Goal: Task Accomplishment & Management: Complete application form

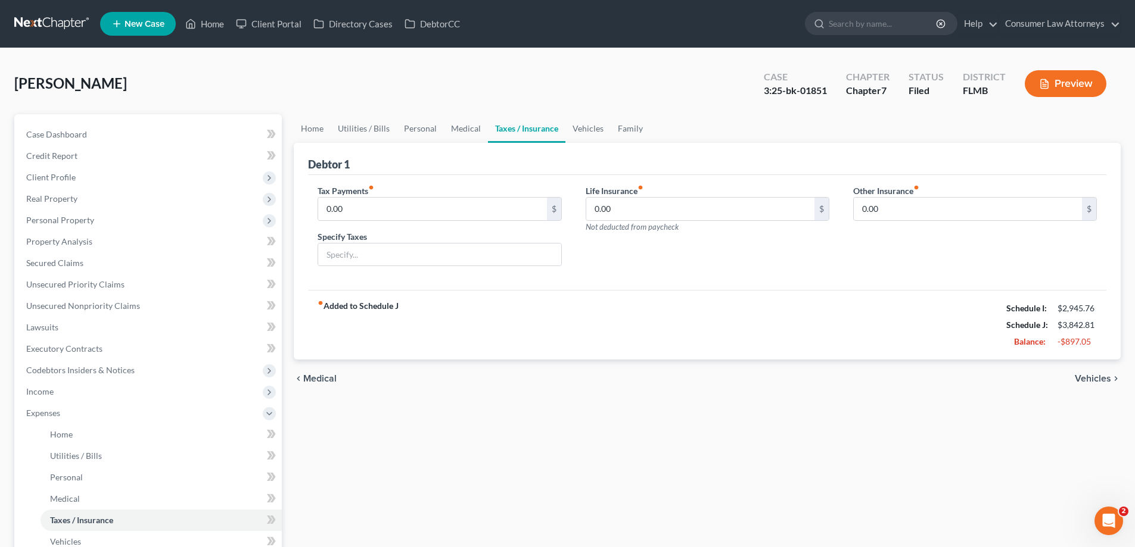
scroll to position [236, 0]
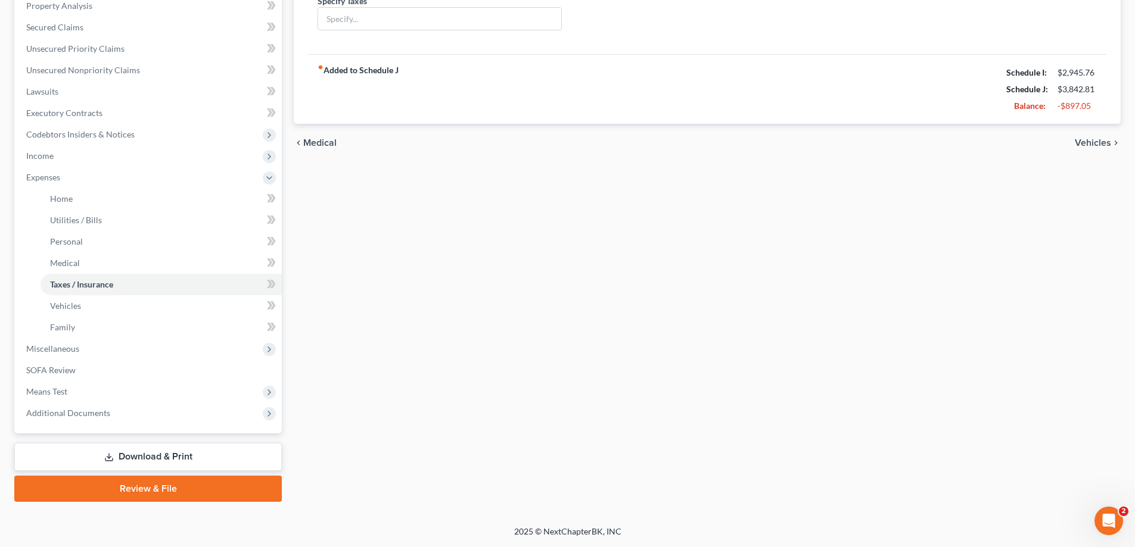
click at [191, 459] on link "Download & Print" at bounding box center [147, 457] width 267 height 28
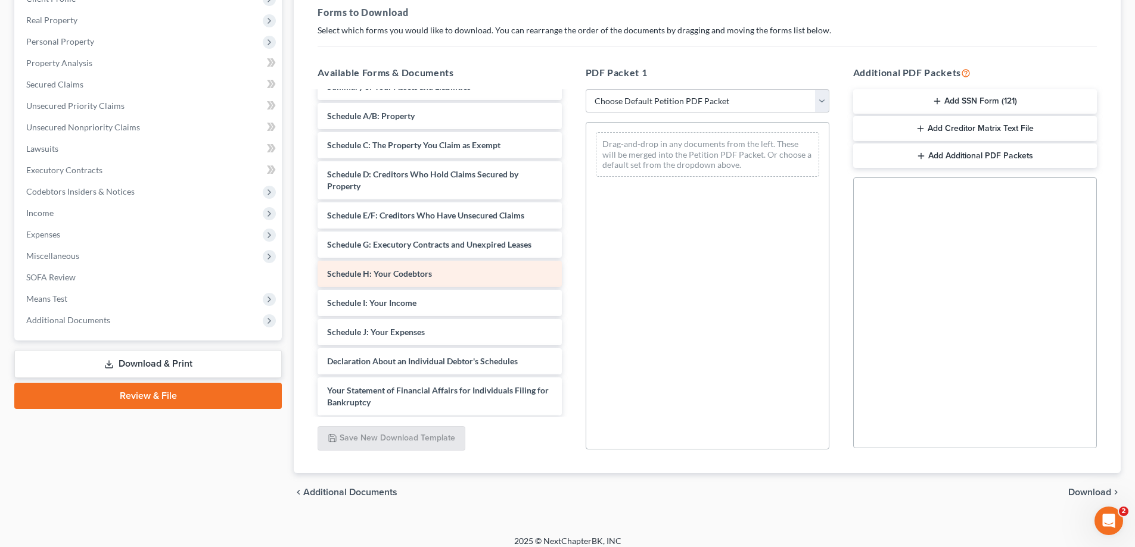
scroll to position [119, 0]
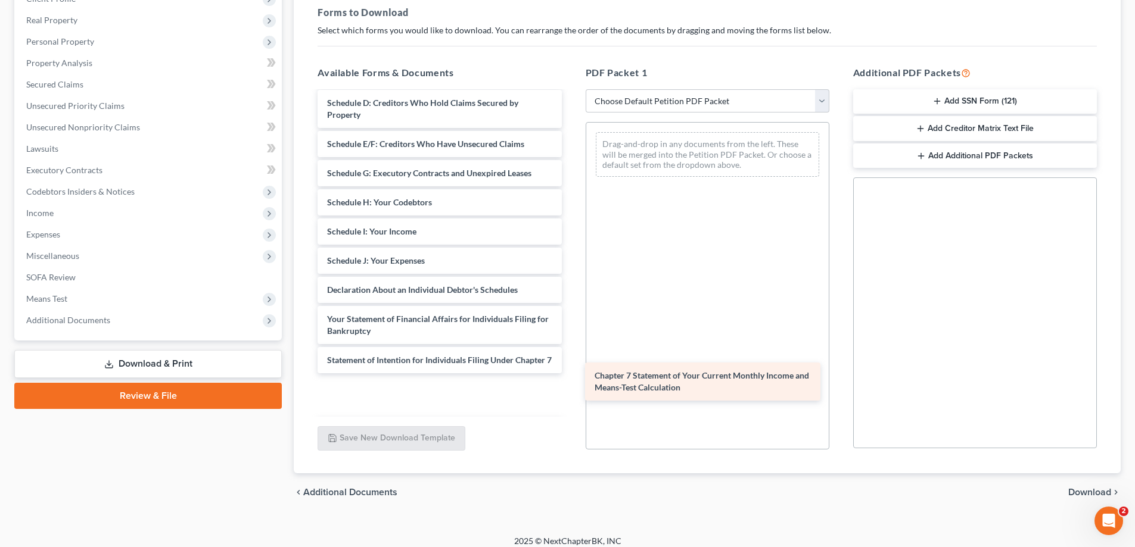
drag, startPoint x: 376, startPoint y: 401, endPoint x: 643, endPoint y: 375, distance: 268.6
click at [571, 375] on div "Chapter 7 Statement of Your Current Monthly Income and Means-Test Calculation V…" at bounding box center [439, 272] width 263 height 599
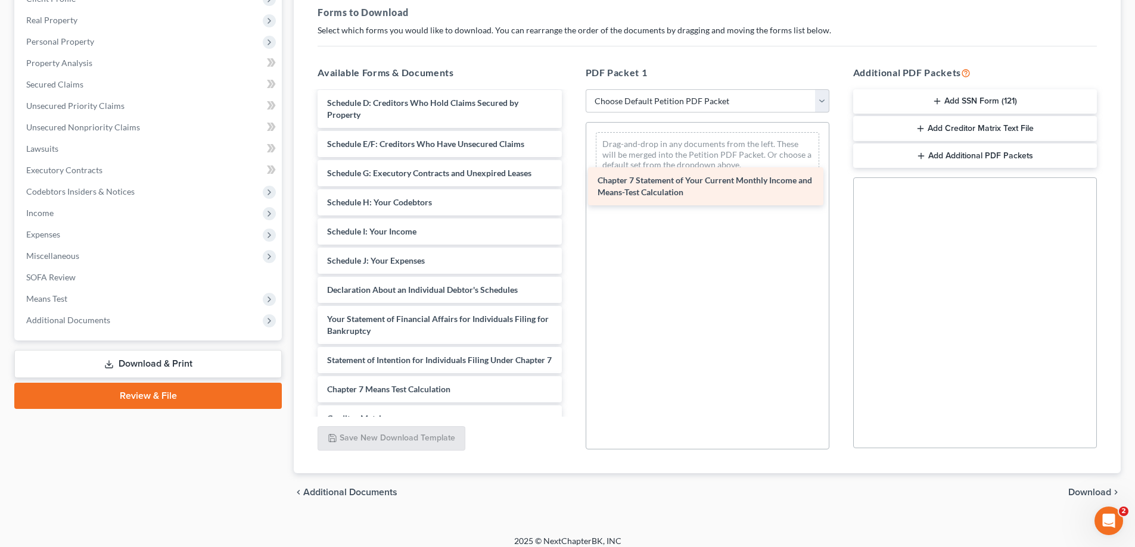
drag, startPoint x: 371, startPoint y: 401, endPoint x: 641, endPoint y: 180, distance: 349.2
click at [571, 180] on div "Chapter 7 Statement of Your Current Monthly Income and Means-Test Calculation V…" at bounding box center [439, 252] width 263 height 558
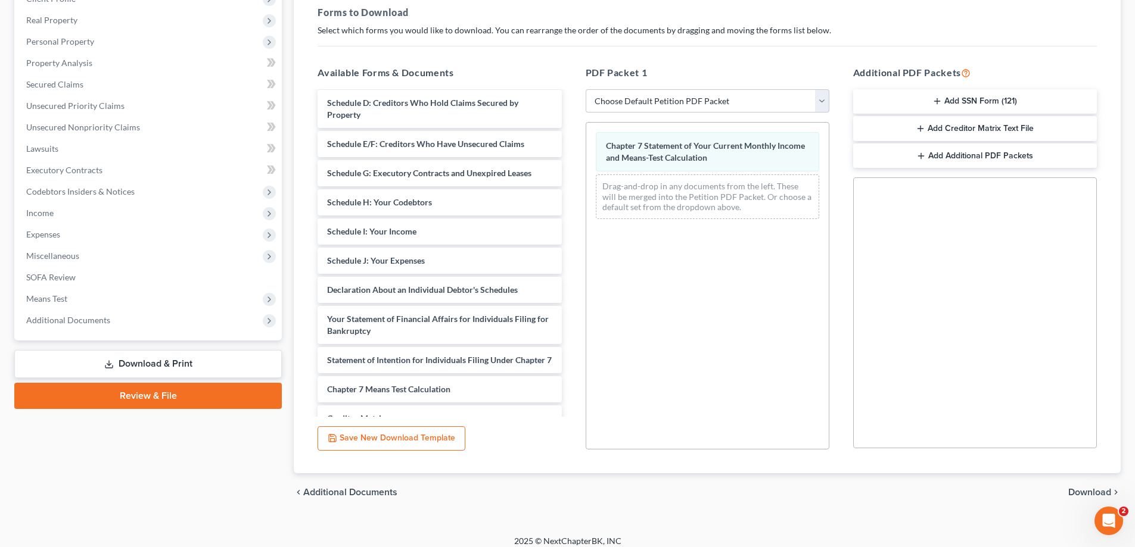
scroll to position [0, 0]
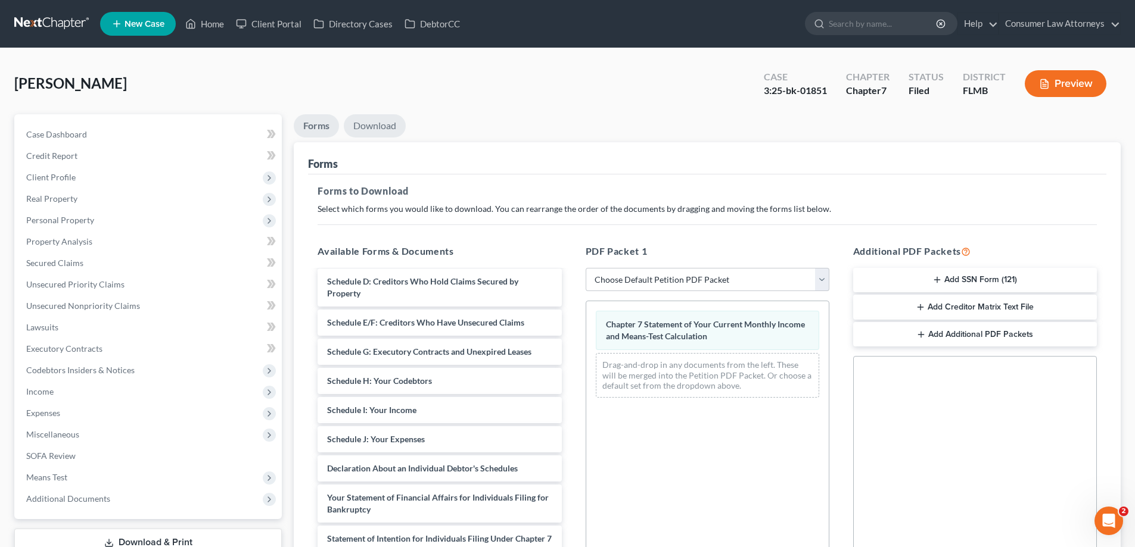
click at [367, 129] on link "Download" at bounding box center [375, 125] width 62 height 23
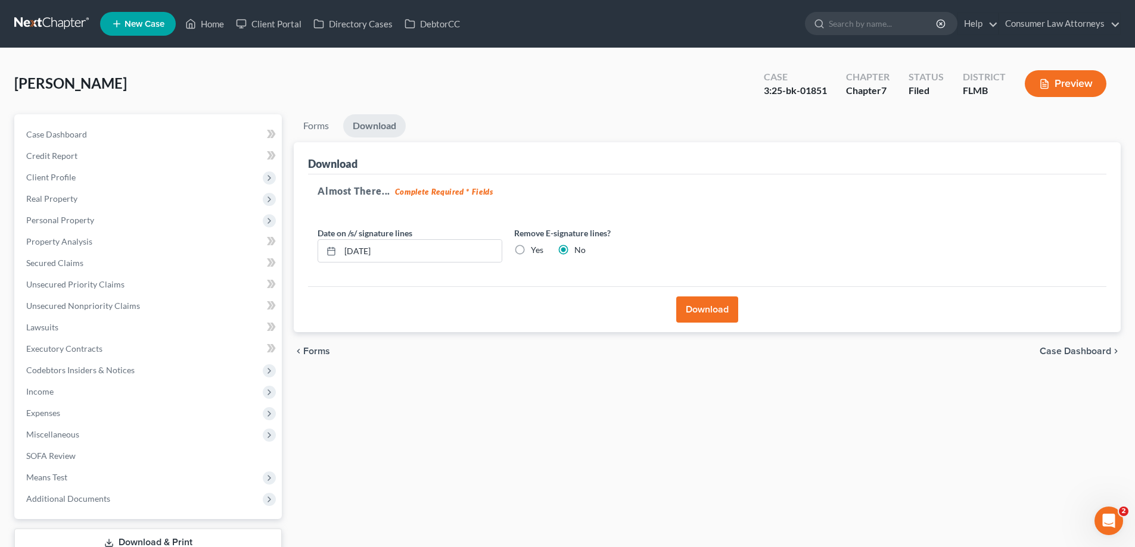
click at [713, 313] on button "Download" at bounding box center [707, 310] width 62 height 26
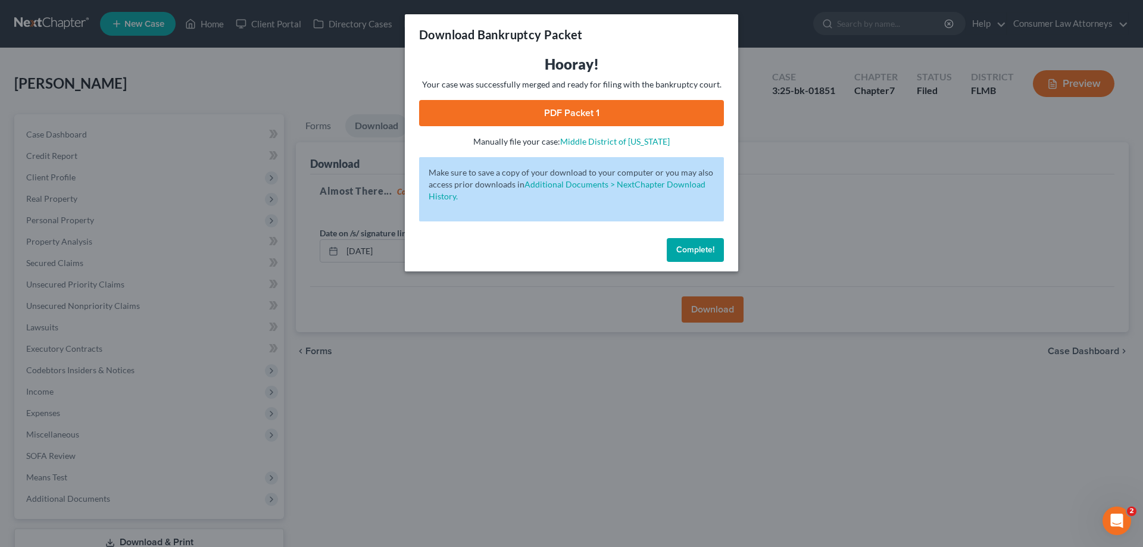
click at [546, 94] on div "Hooray! Your case was successfully merged and ready for filing with the bankrup…" at bounding box center [571, 101] width 305 height 93
click at [546, 108] on link "PDF Packet 1" at bounding box center [571, 113] width 305 height 26
drag, startPoint x: 694, startPoint y: 249, endPoint x: 681, endPoint y: 230, distance: 23.1
click at [694, 249] on span "Complete!" at bounding box center [696, 250] width 38 height 10
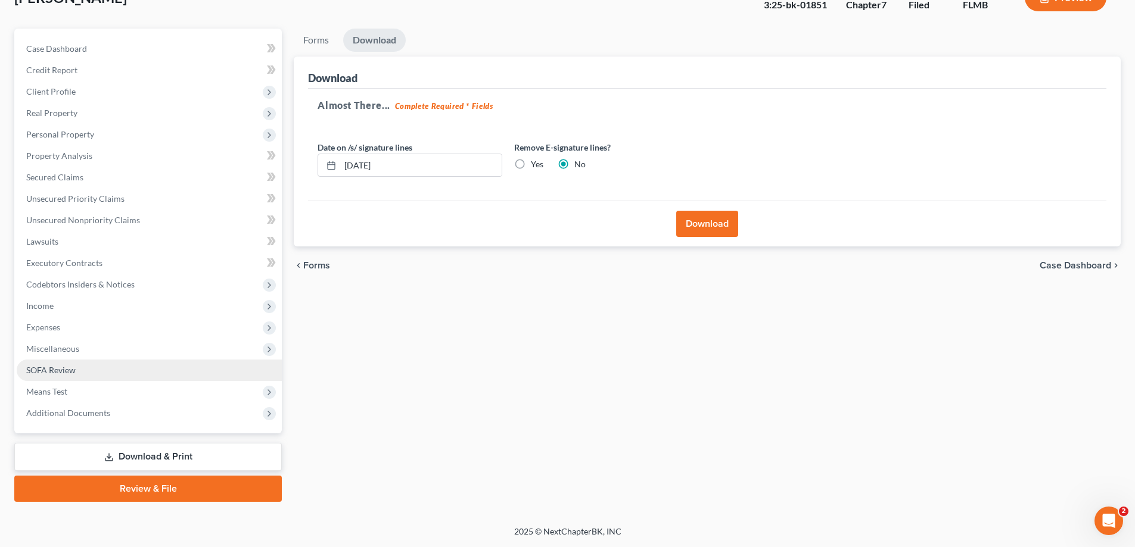
click at [60, 374] on span "SOFA Review" at bounding box center [50, 370] width 49 height 10
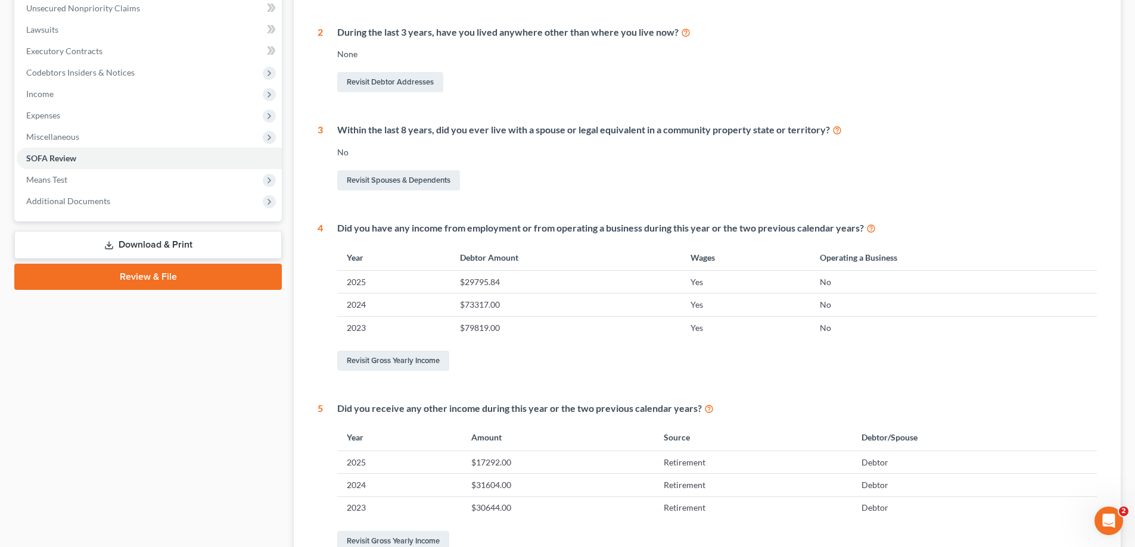
click at [130, 248] on link "Download & Print" at bounding box center [147, 245] width 267 height 28
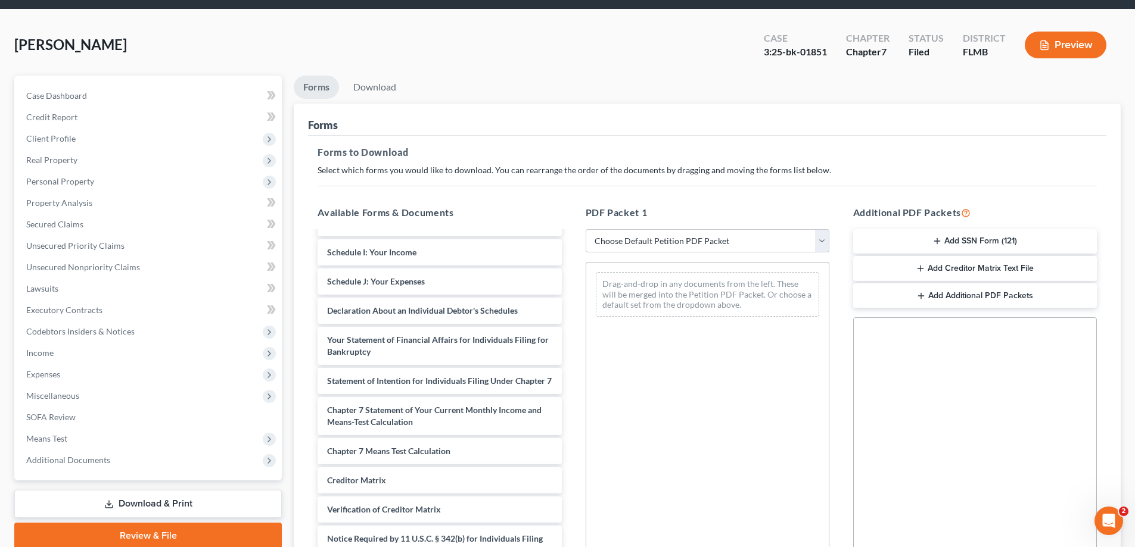
scroll to position [60, 0]
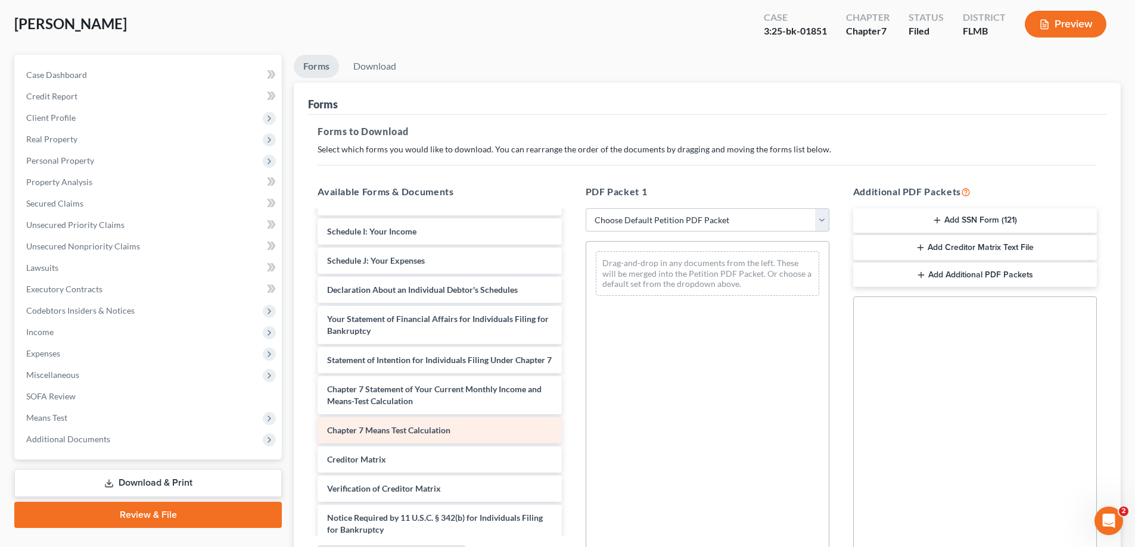
click at [404, 435] on span "Chapter 7 Means Test Calculation" at bounding box center [388, 430] width 123 height 10
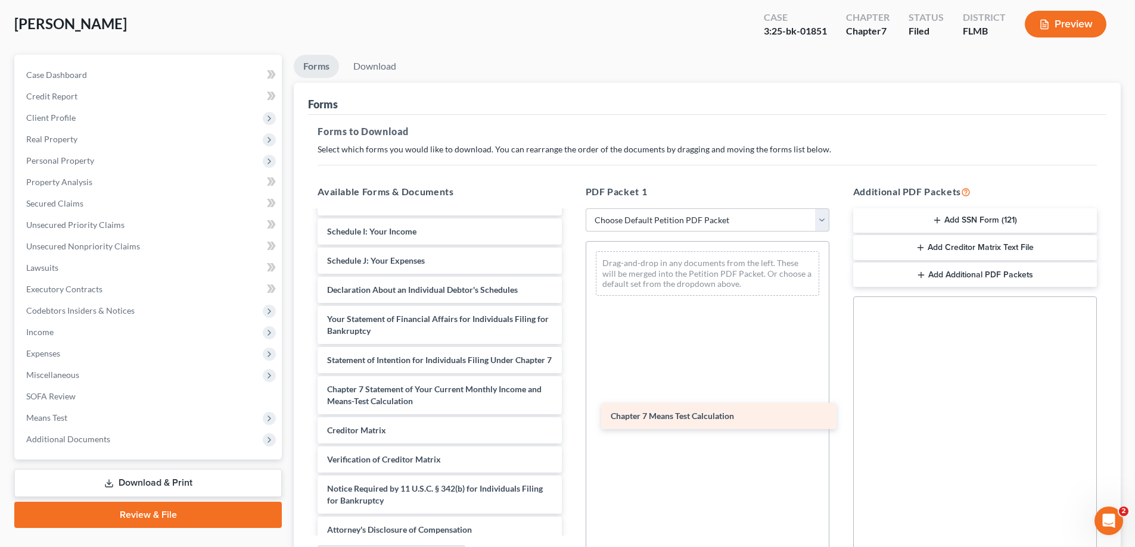
drag, startPoint x: 372, startPoint y: 434, endPoint x: 656, endPoint y: 408, distance: 284.7
click at [571, 408] on div "Chapter 7 Means Test Calculation Voluntary Petition for Individuals Filing for …" at bounding box center [439, 258] width 263 height 570
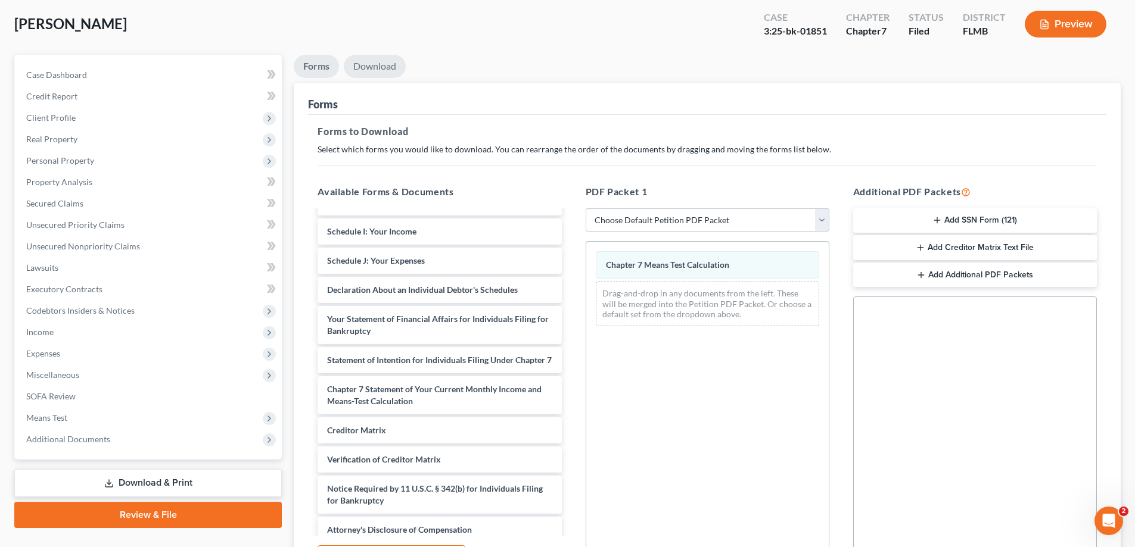
click at [379, 73] on link "Download" at bounding box center [375, 66] width 62 height 23
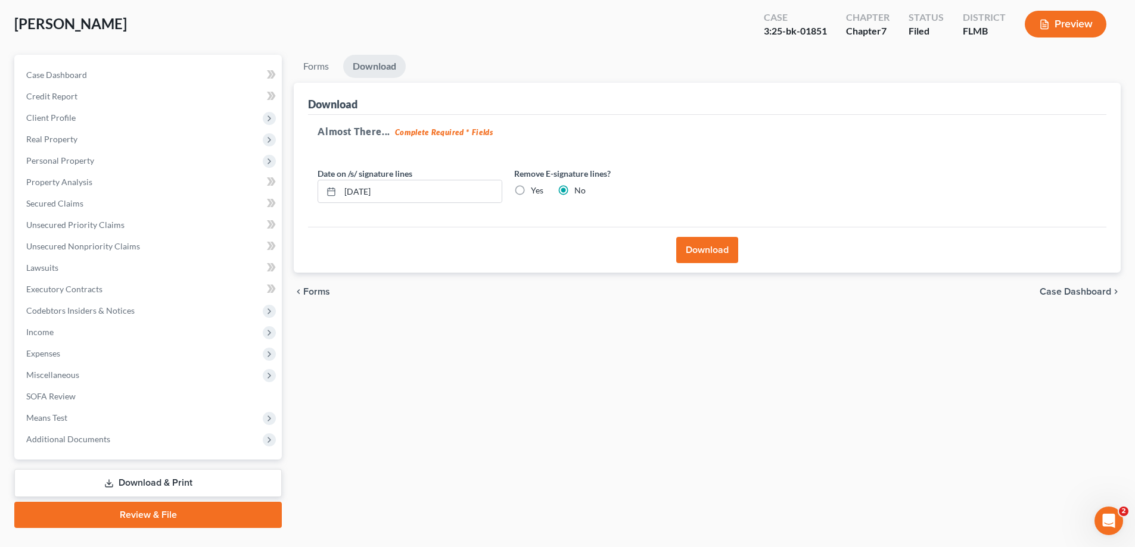
click at [702, 254] on button "Download" at bounding box center [707, 250] width 62 height 26
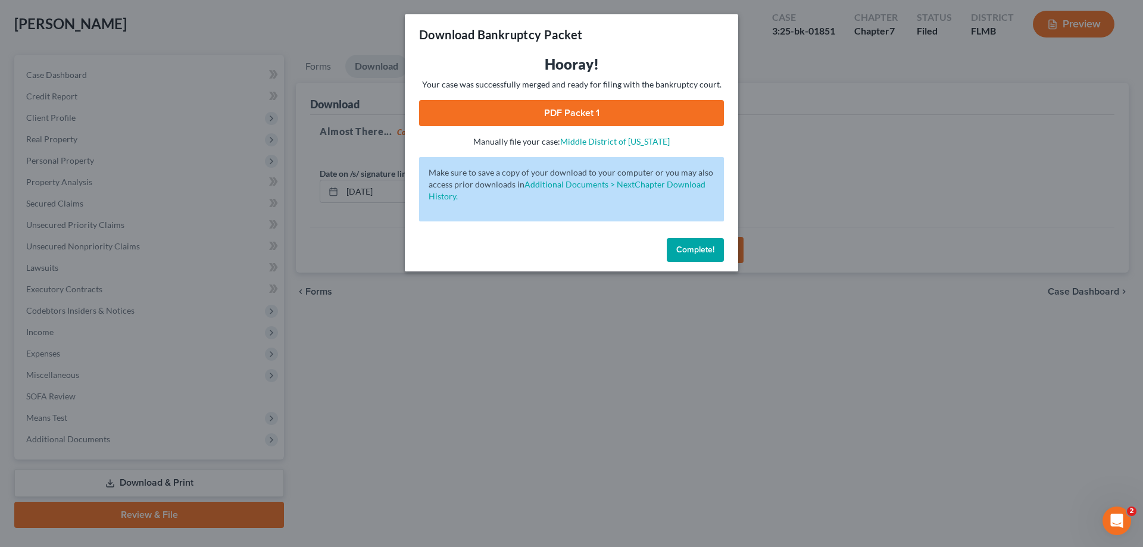
click at [603, 113] on link "PDF Packet 1" at bounding box center [571, 113] width 305 height 26
click at [708, 258] on button "Complete!" at bounding box center [695, 250] width 57 height 24
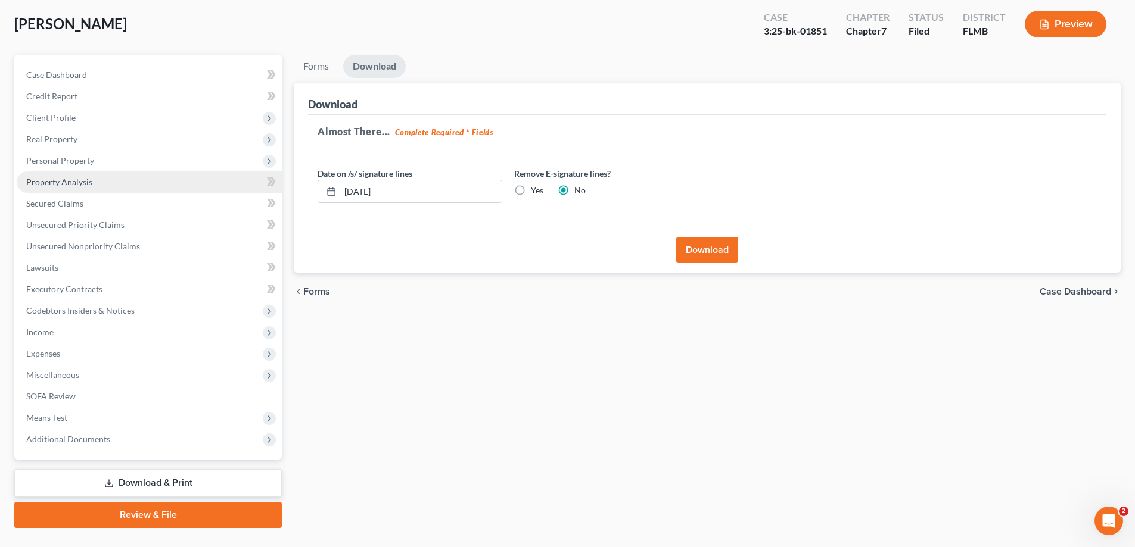
click at [43, 185] on span "Property Analysis" at bounding box center [59, 182] width 66 height 10
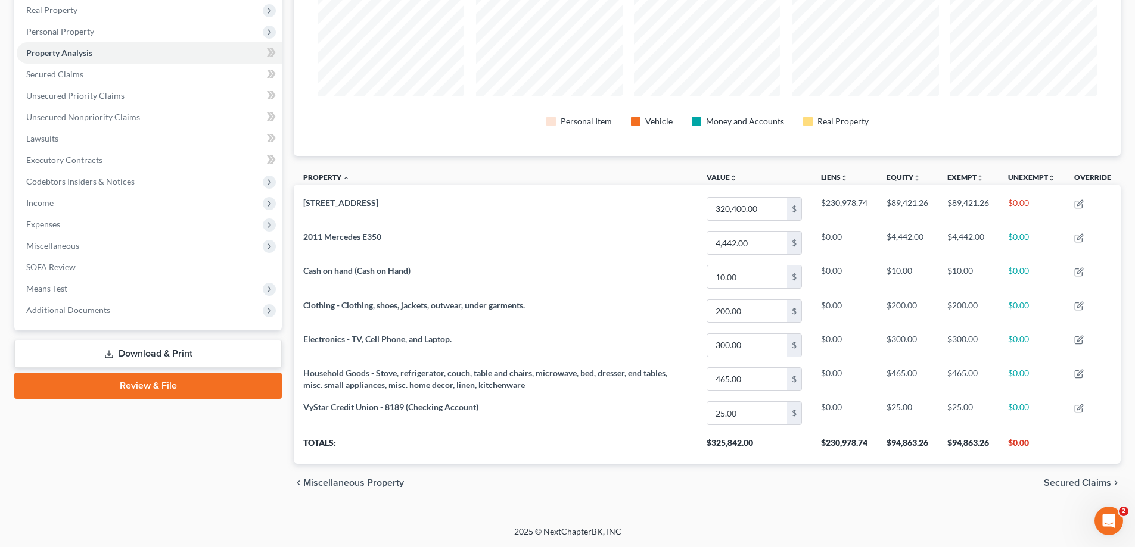
click at [152, 357] on link "Download & Print" at bounding box center [147, 354] width 267 height 28
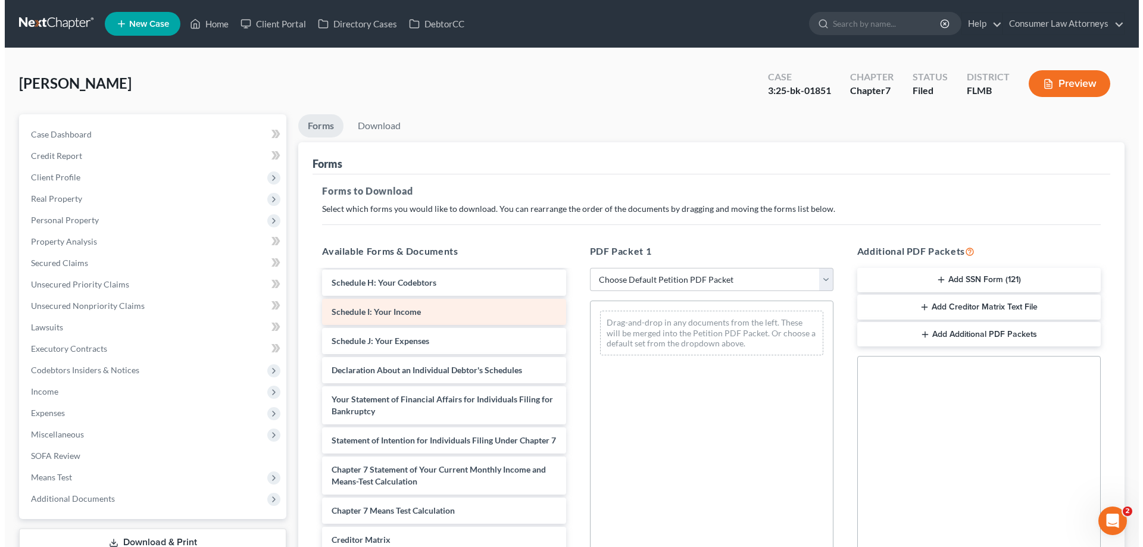
scroll to position [238, 0]
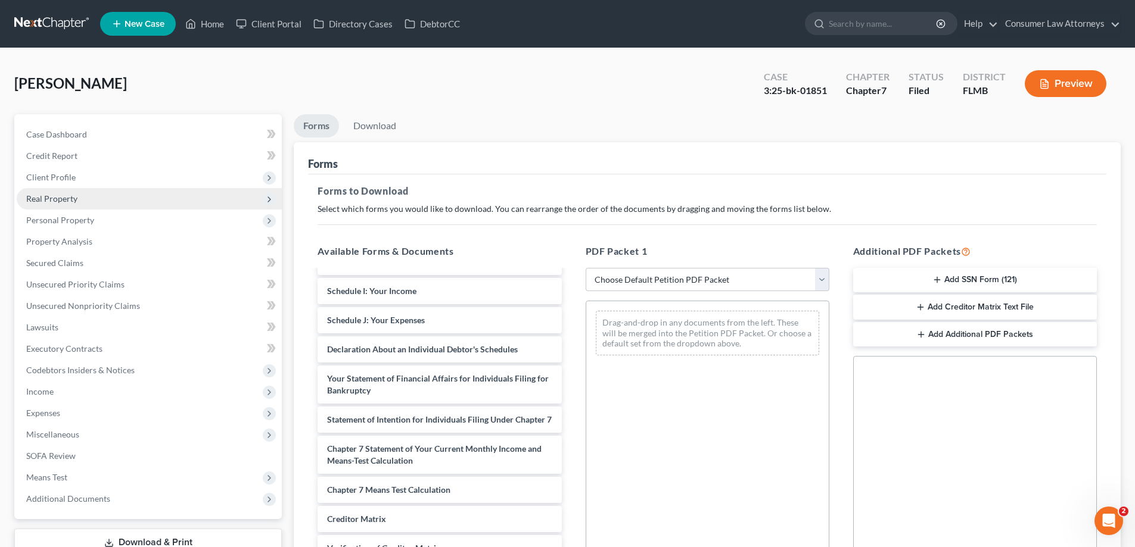
click at [64, 204] on span "Real Property" at bounding box center [149, 198] width 265 height 21
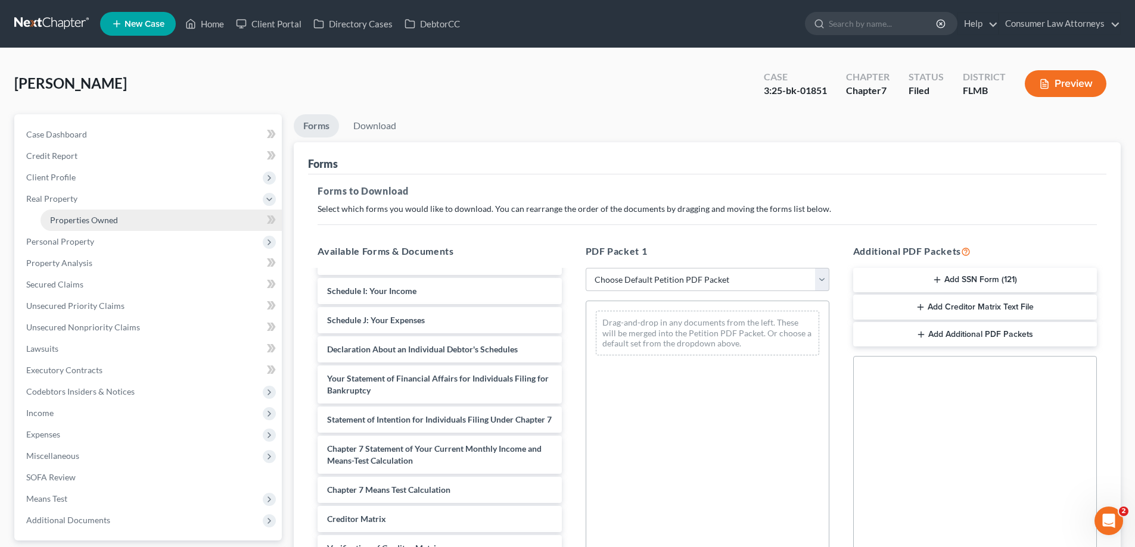
click at [79, 217] on span "Properties Owned" at bounding box center [84, 220] width 68 height 10
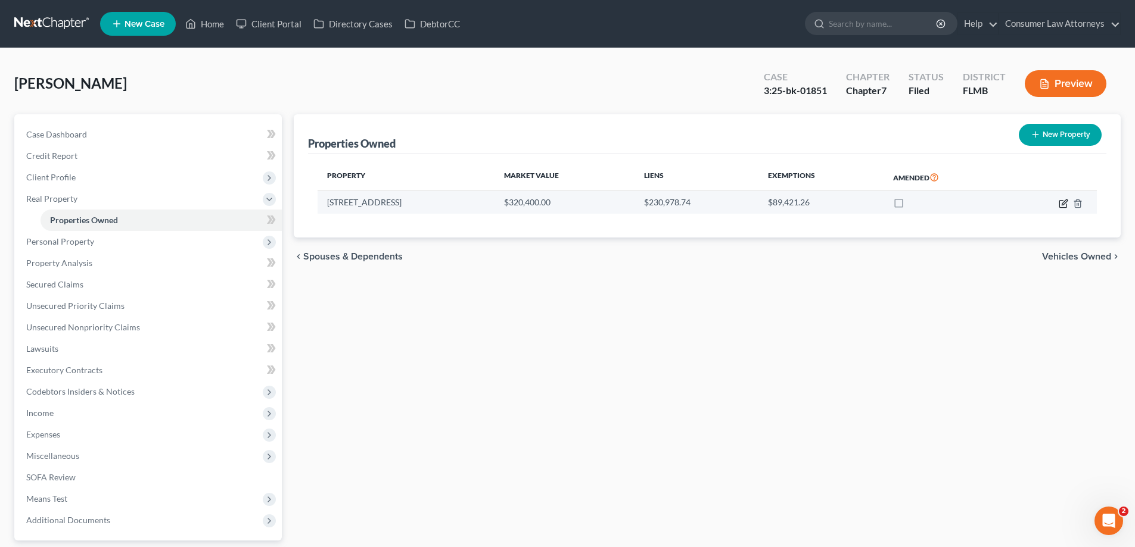
click at [1063, 204] on icon "button" at bounding box center [1063, 204] width 10 height 10
select select "9"
select select "0"
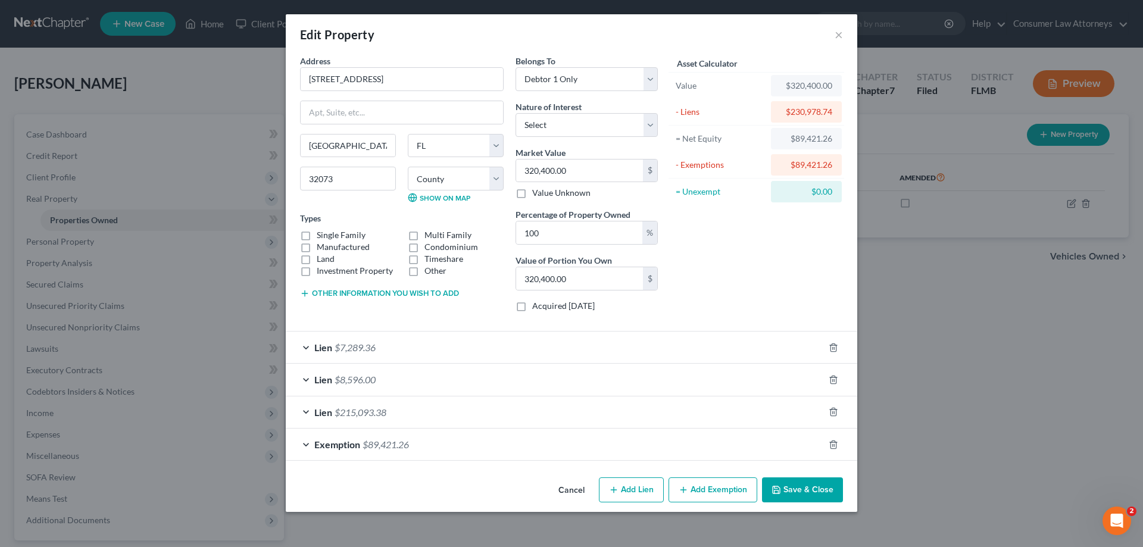
click at [792, 495] on button "Save & Close" at bounding box center [802, 490] width 81 height 25
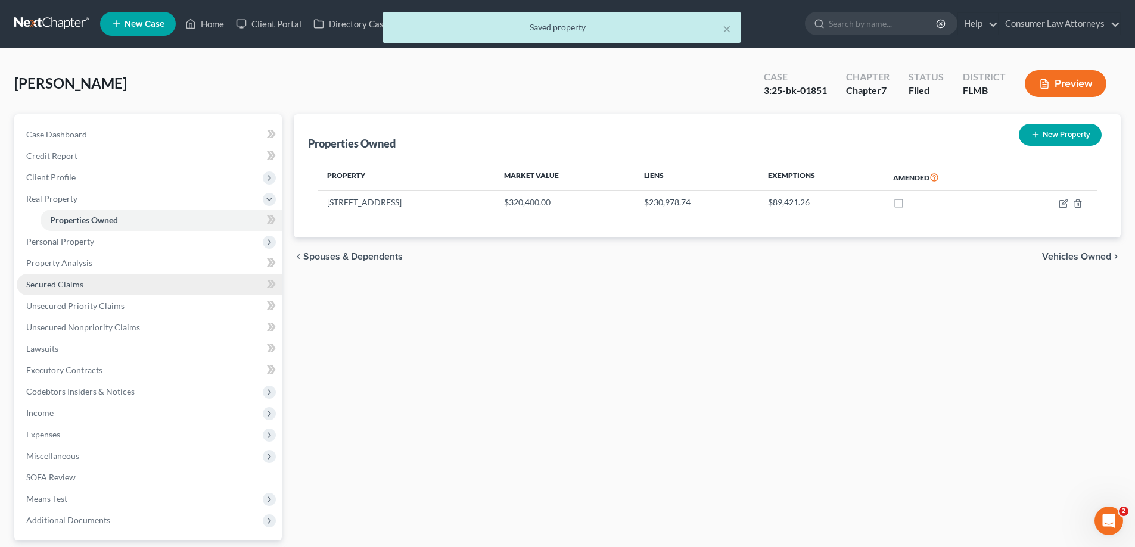
click at [60, 285] on span "Secured Claims" at bounding box center [54, 284] width 57 height 10
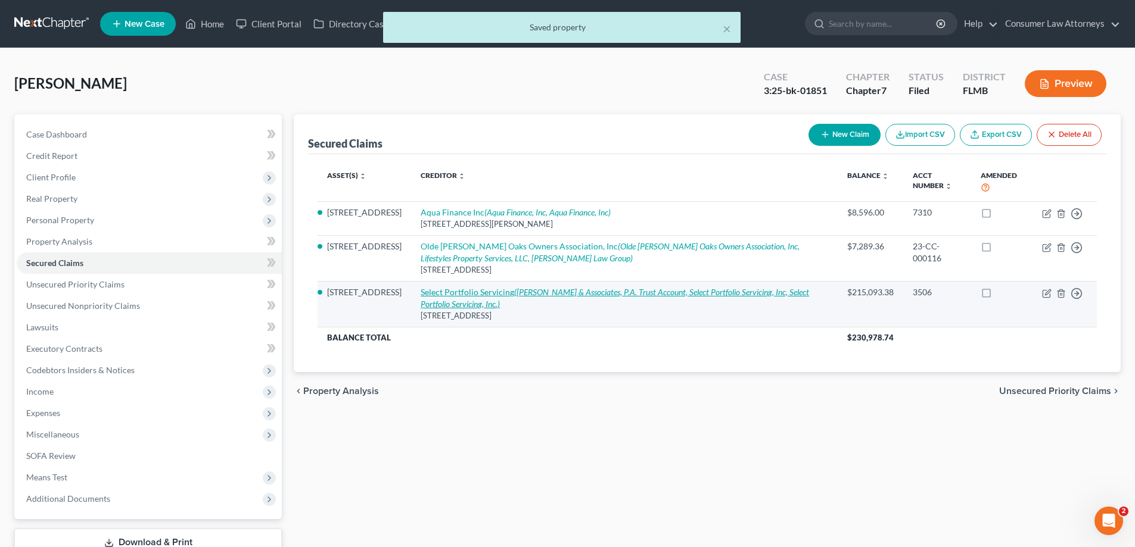
click at [484, 296] on link "Select Portfolio Servicing ([PERSON_NAME] & Associates, P.A. Trust Account, Sel…" at bounding box center [614, 298] width 388 height 22
select select "43"
select select "2"
select select "3"
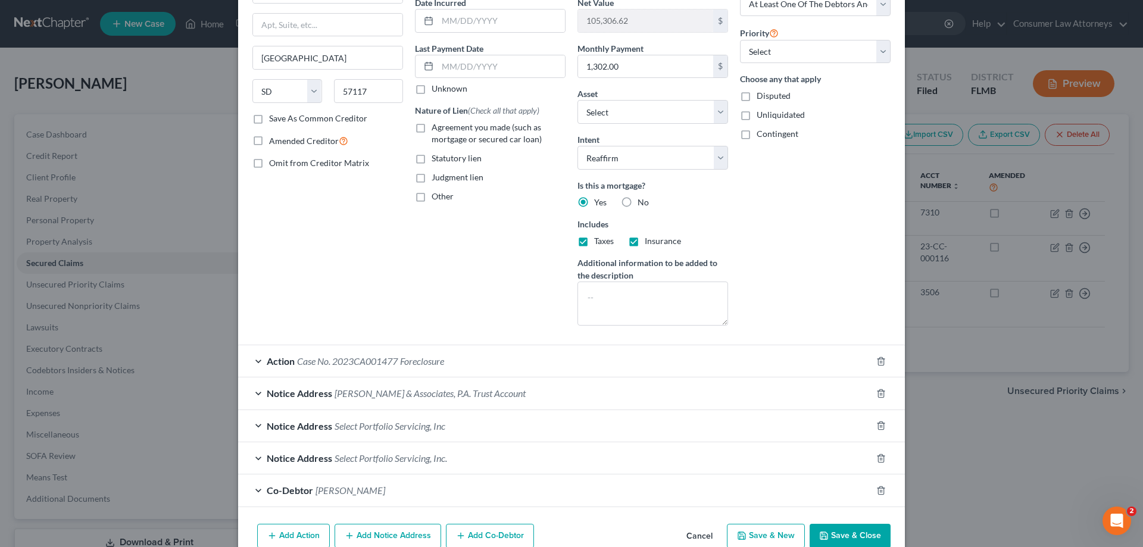
scroll to position [179, 0]
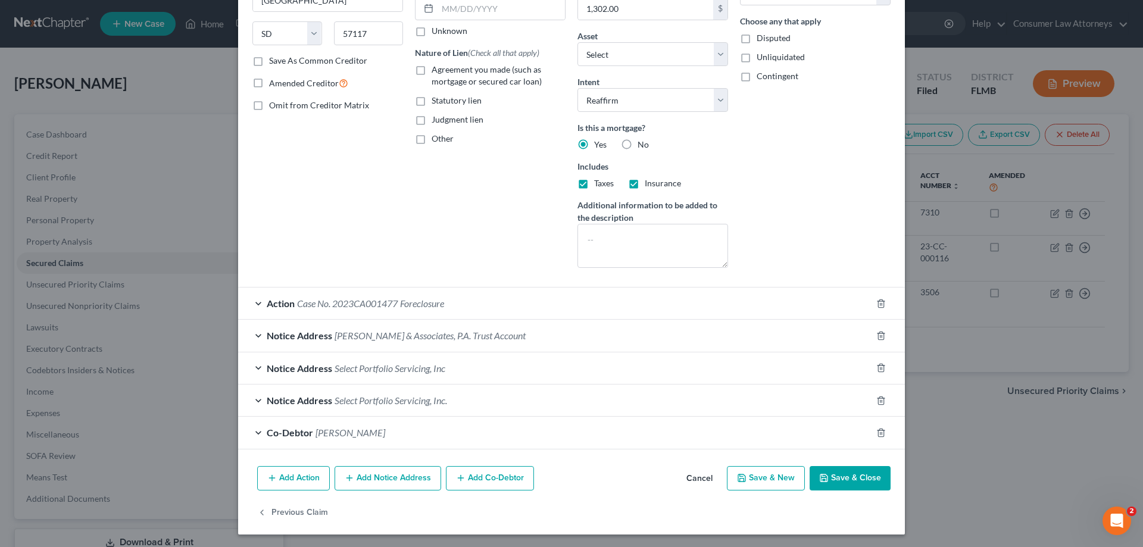
click at [861, 481] on button "Save & Close" at bounding box center [850, 478] width 81 height 25
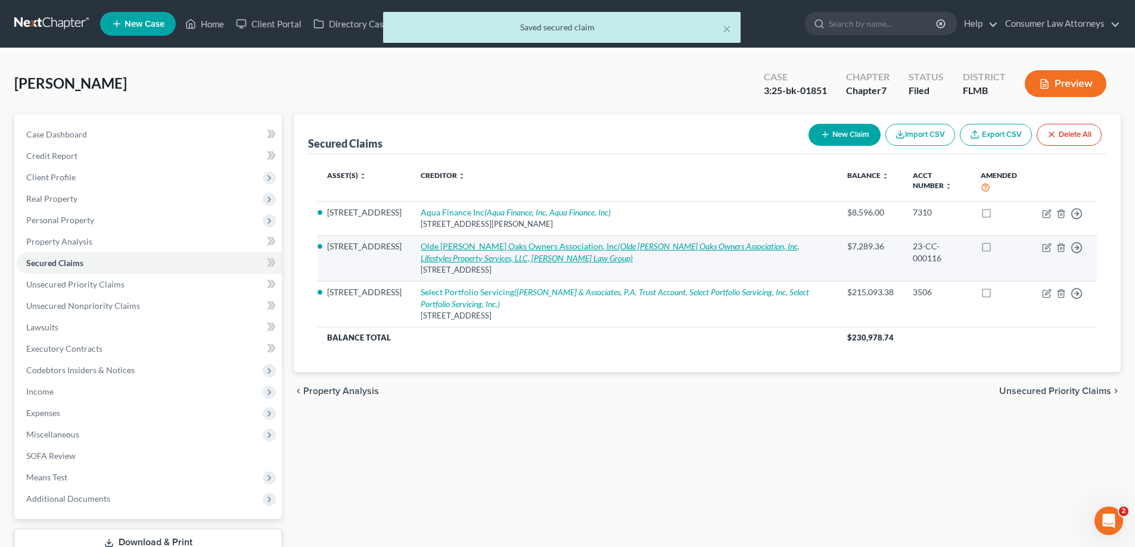
click at [456, 251] on link "Olde [PERSON_NAME] Oaks Owners Association, Inc (Olde [PERSON_NAME] Oaks Owners…" at bounding box center [609, 252] width 379 height 22
select select "9"
select select "8"
select select "2"
select select "0"
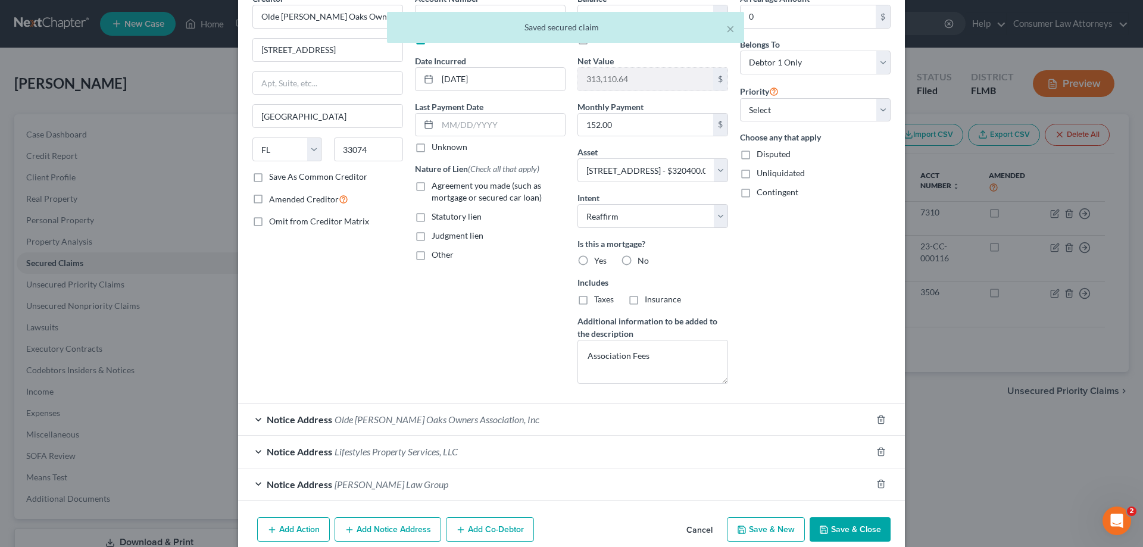
scroll to position [116, 0]
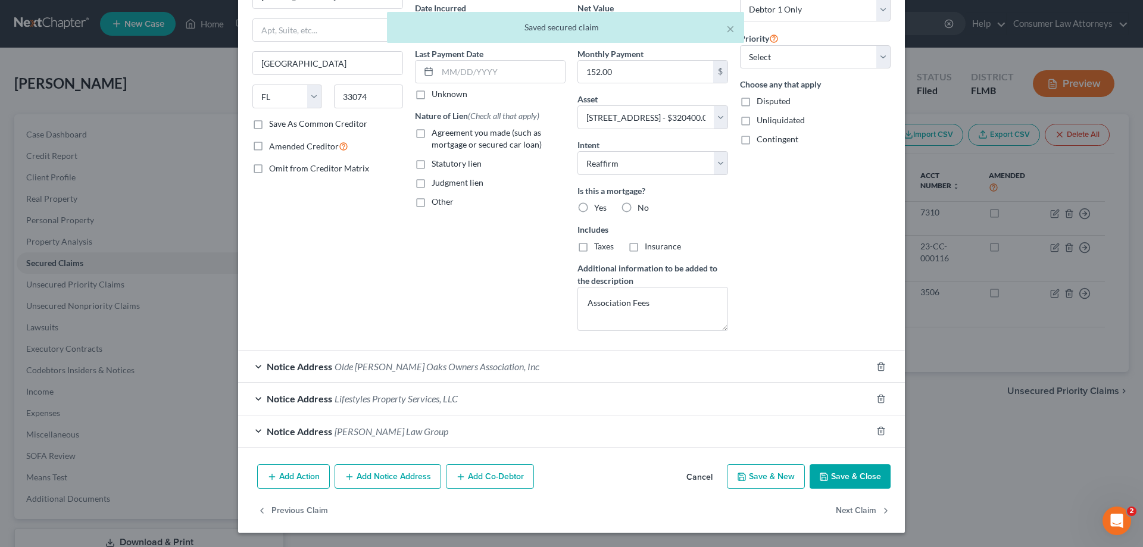
click at [827, 478] on button "Save & Close" at bounding box center [850, 477] width 81 height 25
select select
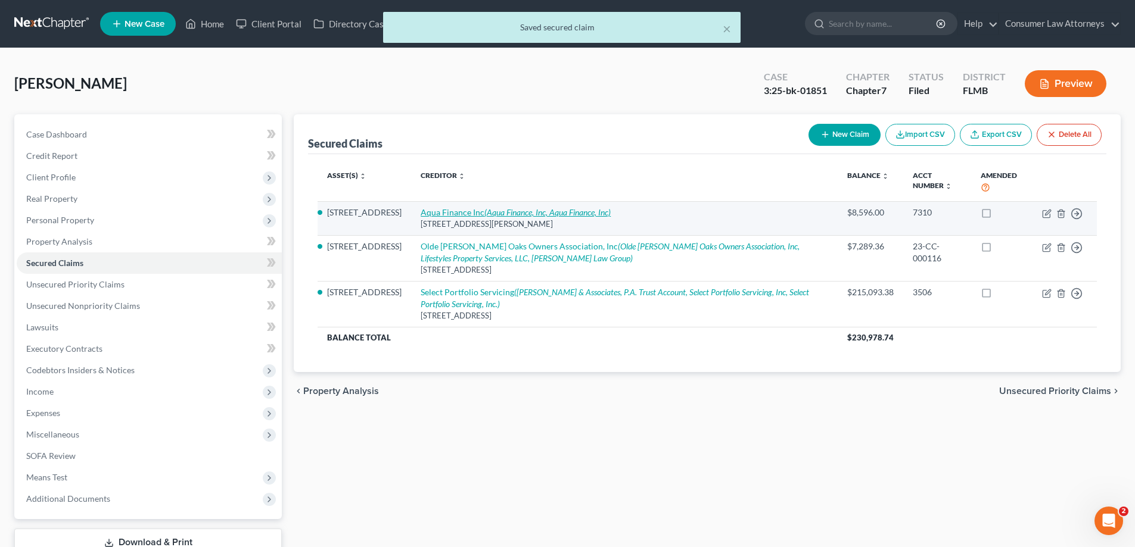
click at [484, 211] on icon "(Aqua Finance, Inc, Aqua Finance, Inc)" at bounding box center [547, 212] width 126 height 10
select select "52"
select select "8"
select select "0"
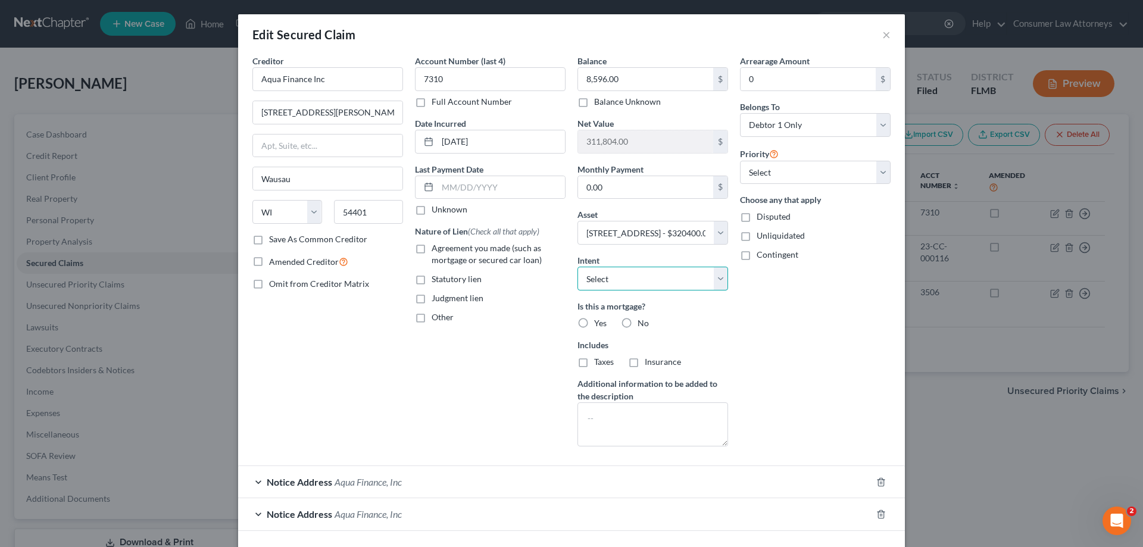
click at [681, 275] on select "Select Surrender Redeem Reaffirm Avoid Other" at bounding box center [653, 279] width 151 height 24
select select "2"
click at [578, 267] on select "Select Surrender Redeem Reaffirm Avoid Other" at bounding box center [653, 279] width 151 height 24
click at [638, 322] on label "No" at bounding box center [643, 323] width 11 height 12
click at [643, 322] on input "No" at bounding box center [647, 321] width 8 height 8
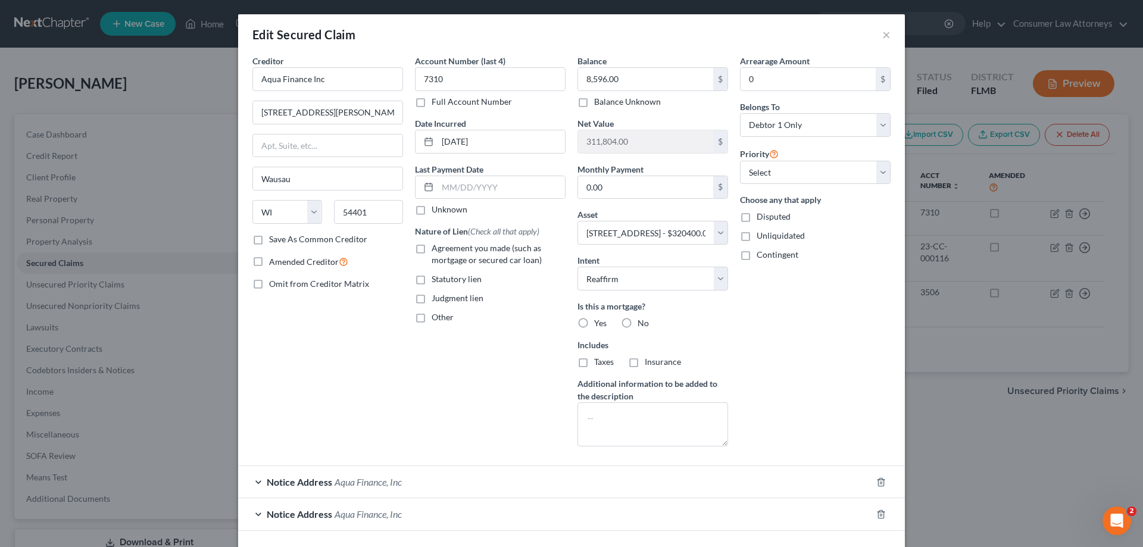
radio input "true"
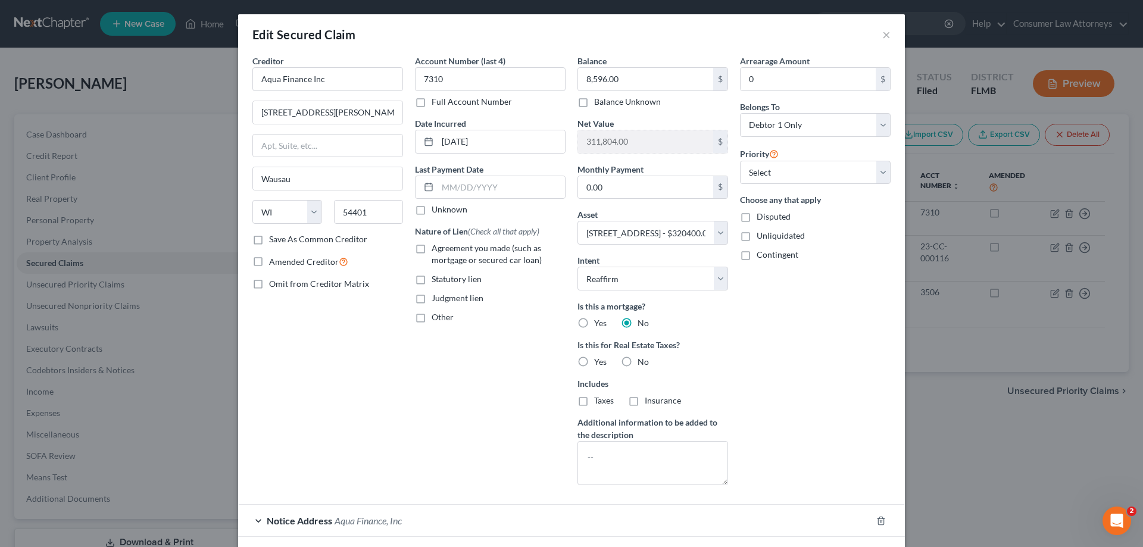
click at [638, 365] on label "No" at bounding box center [643, 362] width 11 height 12
click at [643, 364] on input "No" at bounding box center [647, 360] width 8 height 8
radio input "true"
click at [817, 174] on select "Select 1st 2nd 3rd 4th 5th 6th 7th 8th 9th 10th 11th 12th 13th 14th 15th 16th 1…" at bounding box center [815, 173] width 151 height 24
select select "2"
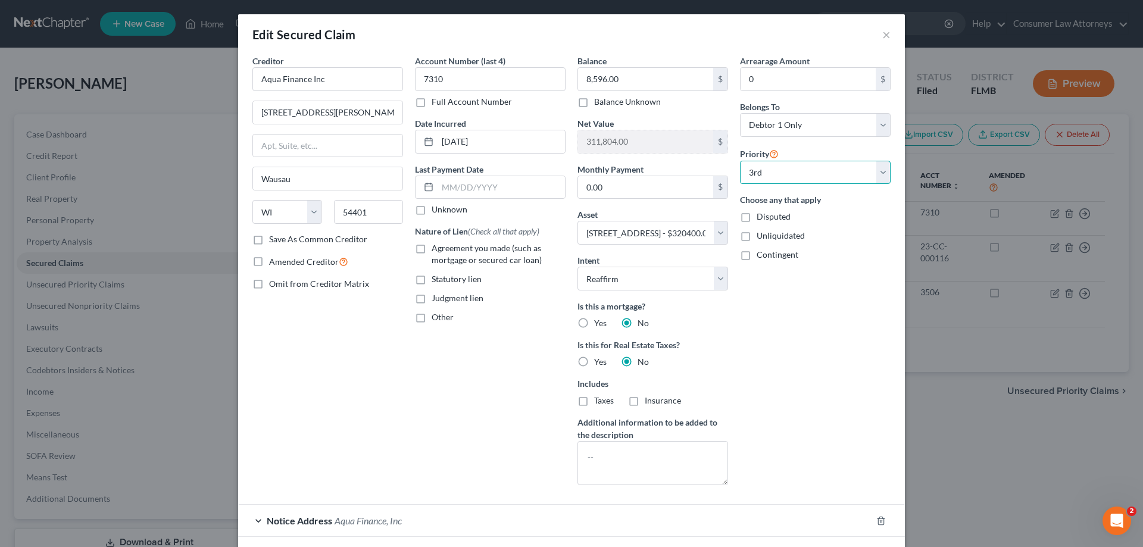
click at [740, 161] on select "Select 1st 2nd 3rd 4th 5th 6th 7th 8th 9th 10th 11th 12th 13th 14th 15th 16th 1…" at bounding box center [815, 173] width 151 height 24
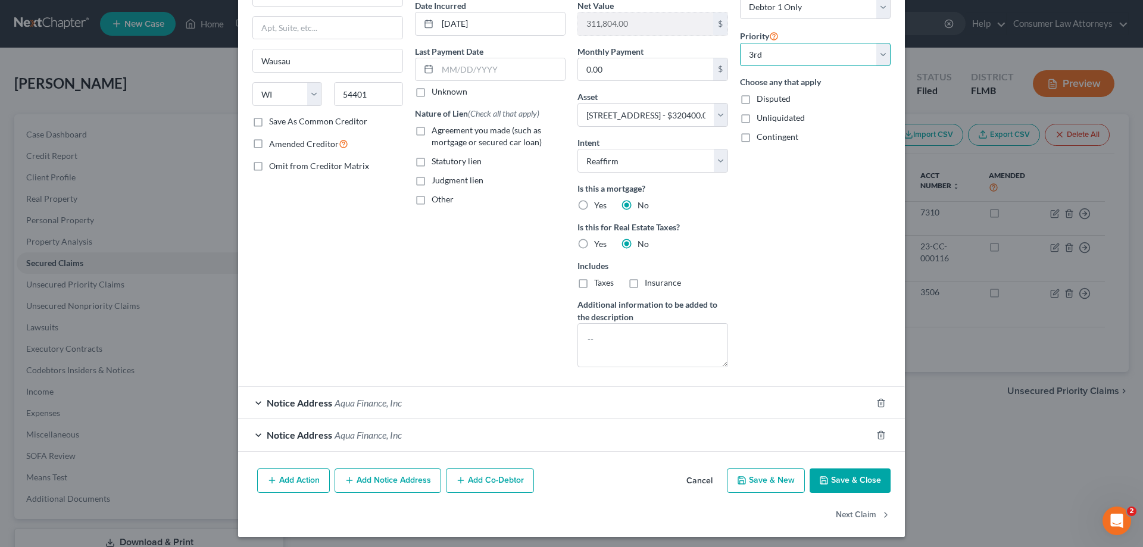
scroll to position [119, 0]
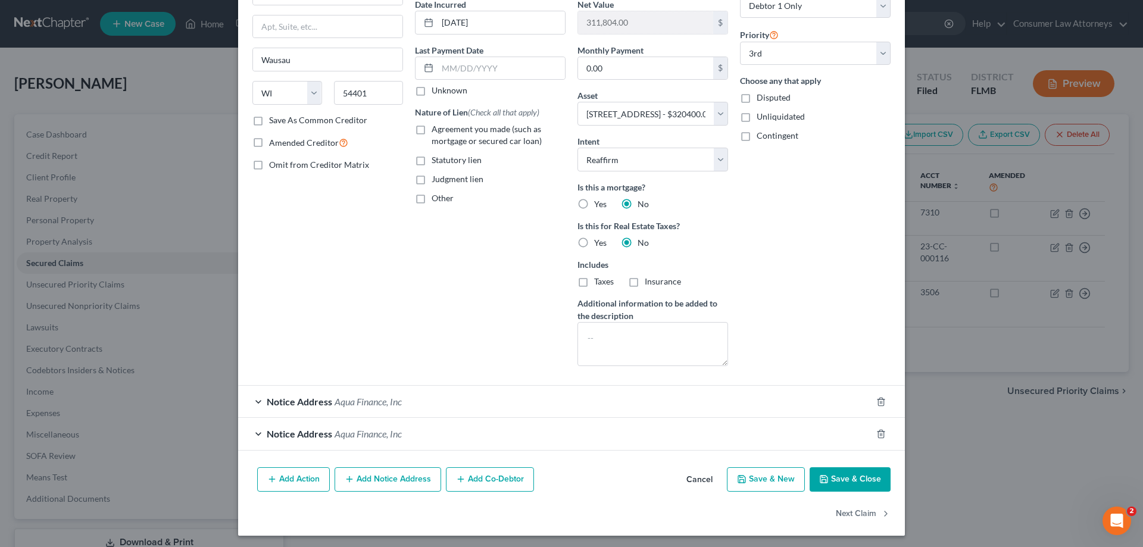
click at [836, 484] on button "Save & Close" at bounding box center [850, 480] width 81 height 25
select select
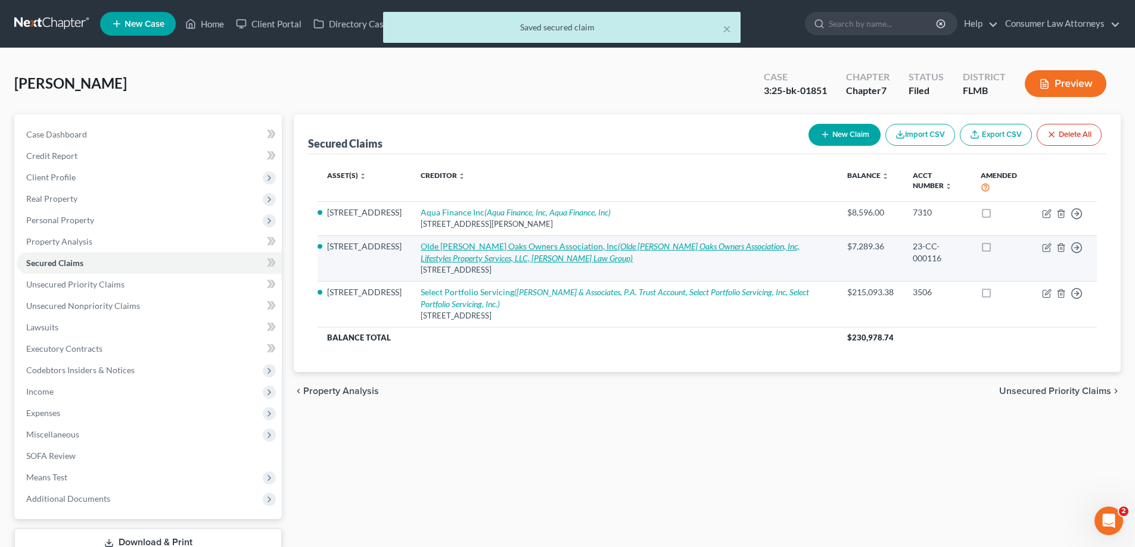
click at [548, 252] on link "Olde [PERSON_NAME] Oaks Owners Association, Inc (Olde [PERSON_NAME] Oaks Owners…" at bounding box center [609, 252] width 379 height 22
select select "9"
select select "2"
select select "0"
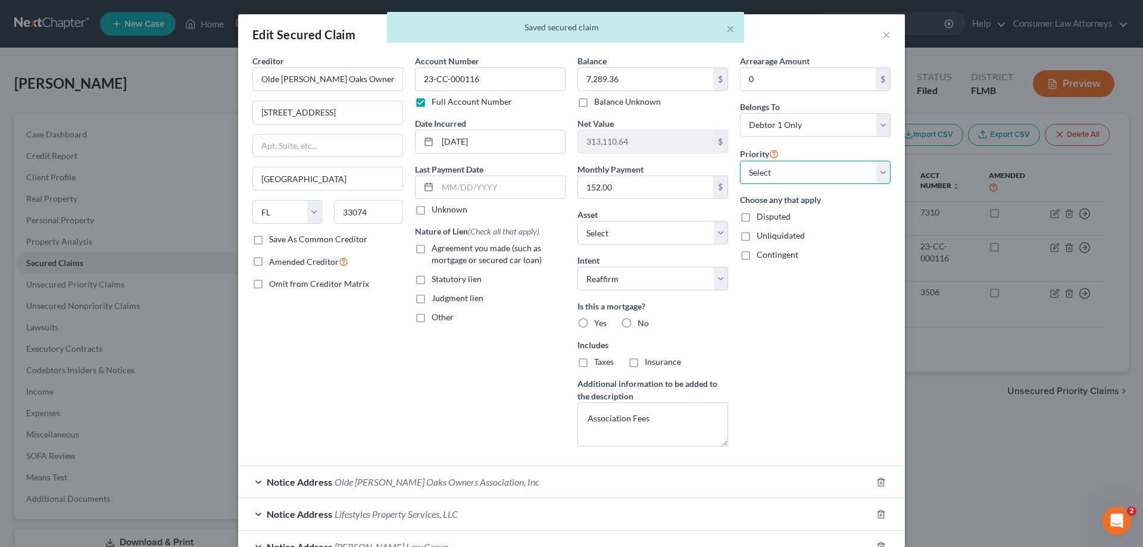
click at [748, 182] on select "Select 1st 2nd 4th 5th 6th 7th 8th 9th 10th 11th 12th 13th 14th 15th 16th 17th …" at bounding box center [815, 173] width 151 height 24
select select "1"
click at [740, 161] on select "Select 1st 2nd 4th 5th 6th 7th 8th 9th 10th 11th 12th 13th 14th 15th 16th 17th …" at bounding box center [815, 173] width 151 height 24
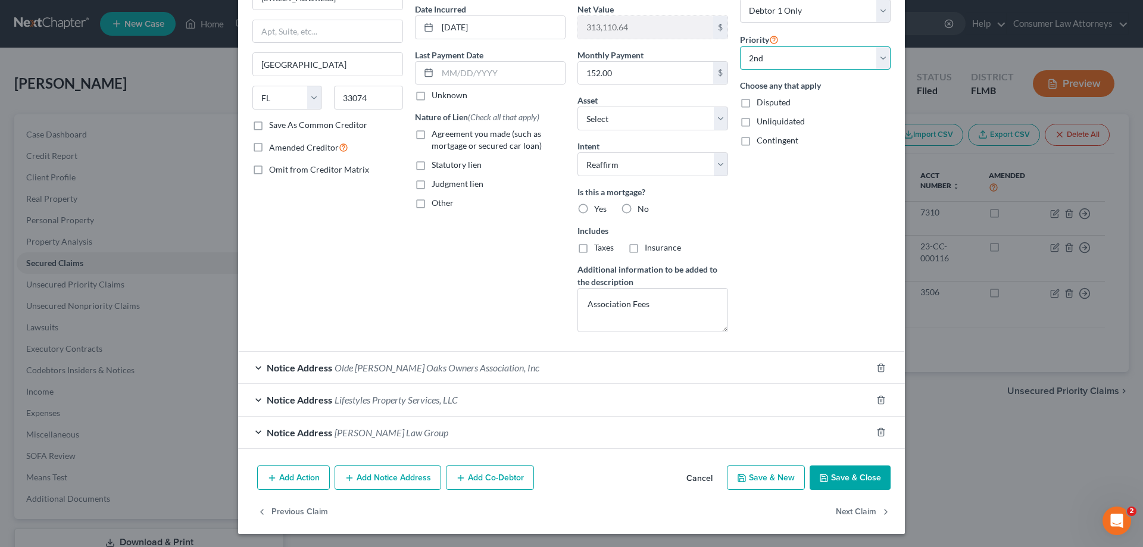
scroll to position [116, 0]
click at [842, 475] on button "Save & Close" at bounding box center [850, 477] width 81 height 25
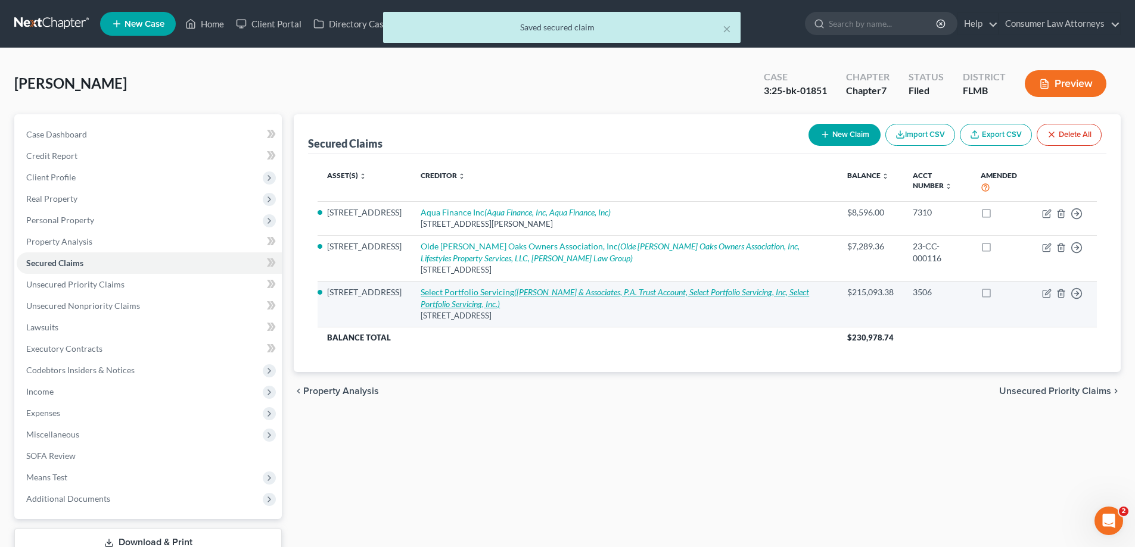
click at [534, 296] on icon "([PERSON_NAME] & Associates, P.A. Trust Account, Select Portfolio Servicing, In…" at bounding box center [614, 298] width 388 height 22
select select "43"
select select "8"
select select "2"
select select "3"
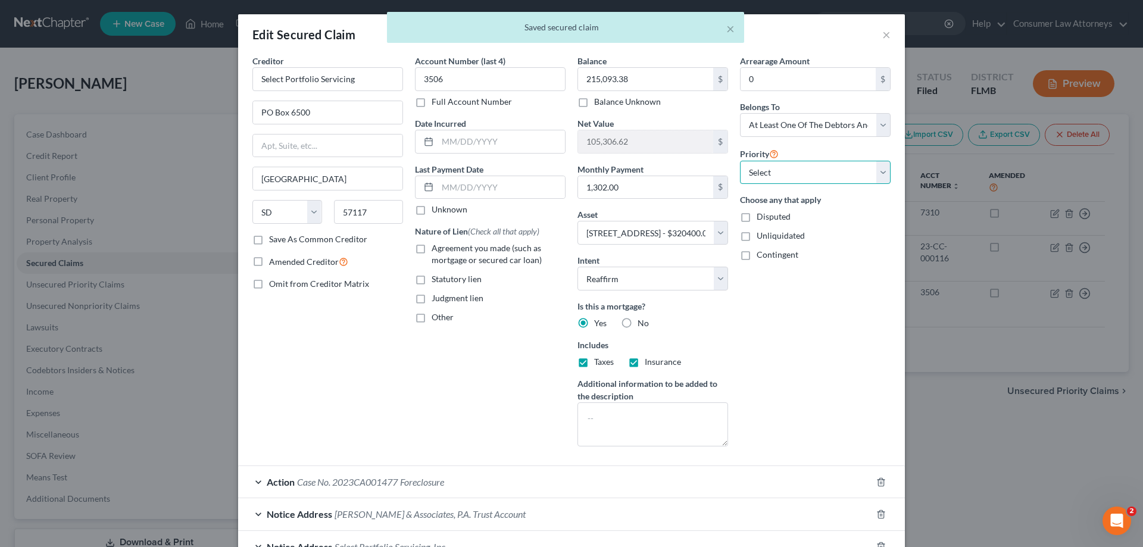
click at [769, 176] on select "Select 1st 4th 5th 6th 7th 8th 9th 10th 11th 12th 13th 14th 15th 16th 17th 18th…" at bounding box center [815, 173] width 151 height 24
select select "0"
click at [740, 161] on select "Select 1st 4th 5th 6th 7th 8th 9th 10th 11th 12th 13th 14th 15th 16th 17th 18th…" at bounding box center [815, 173] width 151 height 24
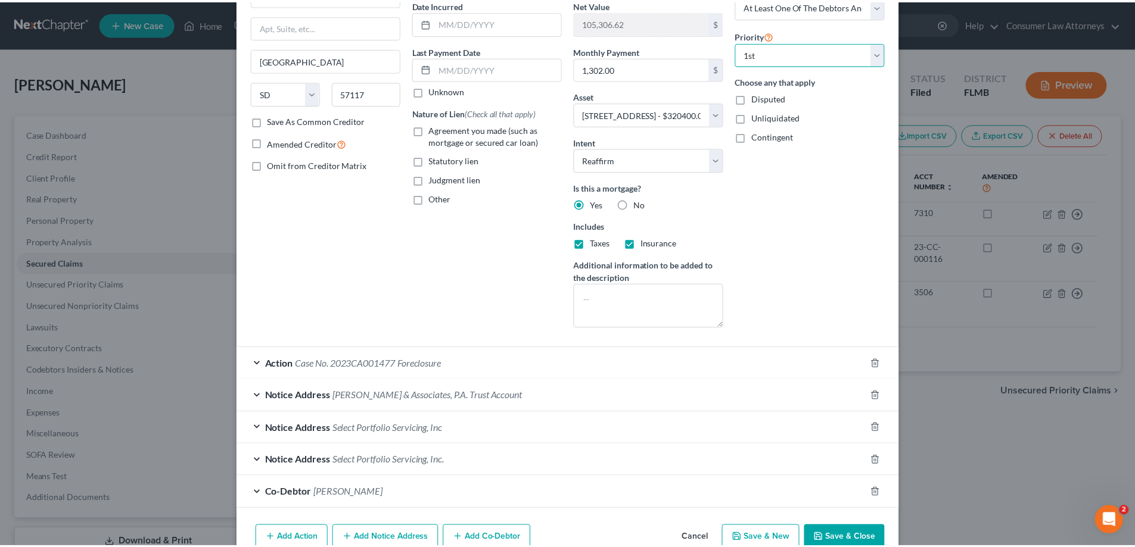
scroll to position [180, 0]
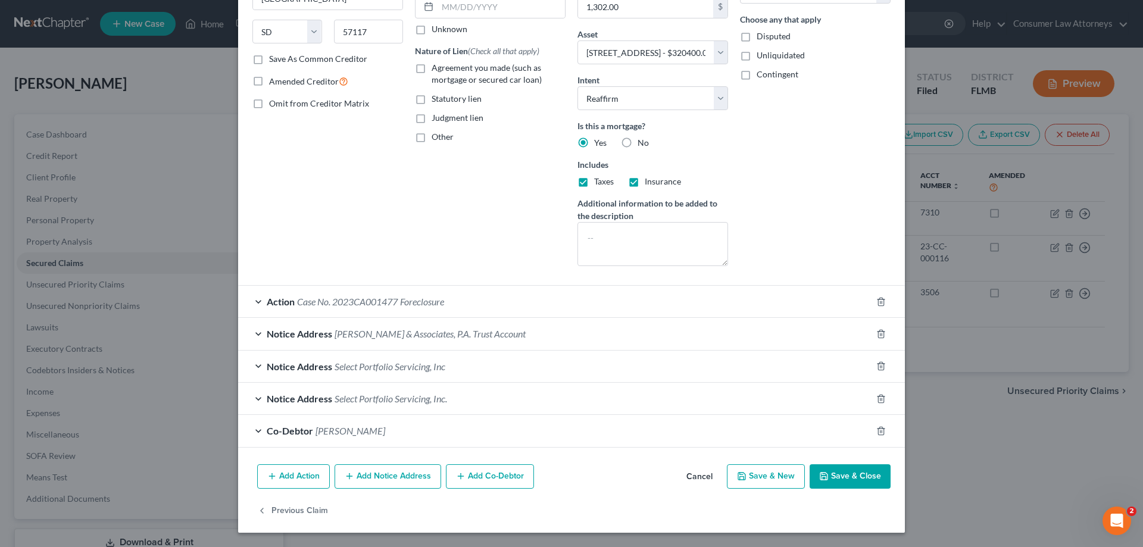
click at [837, 481] on button "Save & Close" at bounding box center [850, 477] width 81 height 25
select select
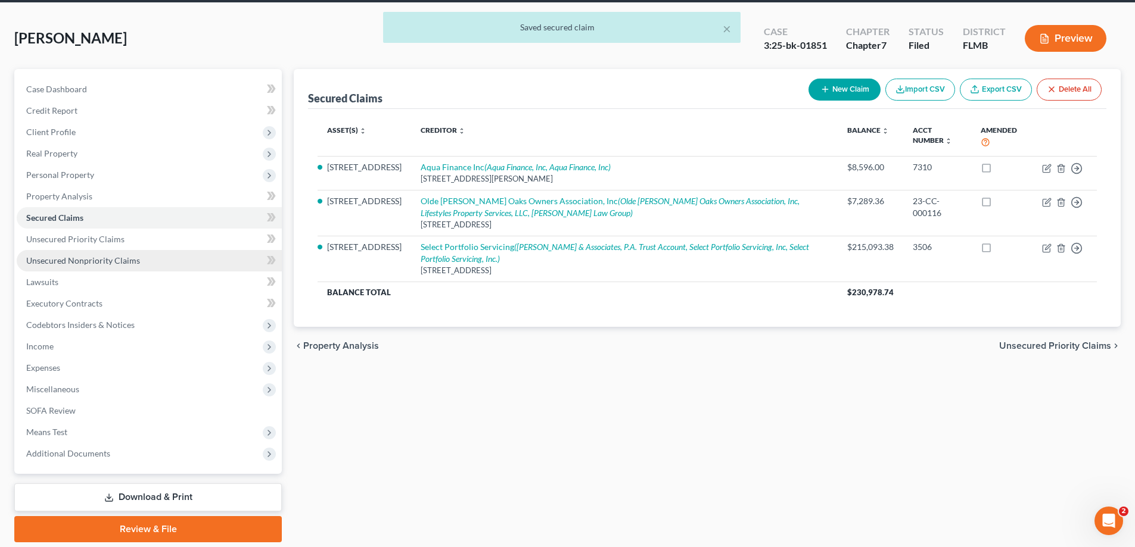
scroll to position [86, 0]
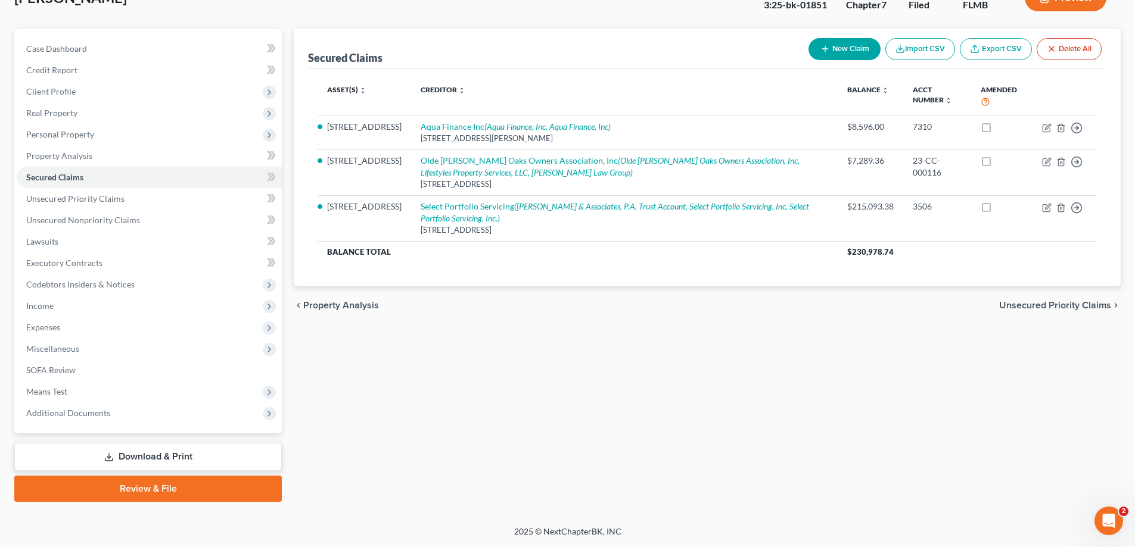
drag, startPoint x: 155, startPoint y: 459, endPoint x: 242, endPoint y: 478, distance: 89.0
click at [155, 459] on link "Download & Print" at bounding box center [147, 457] width 267 height 28
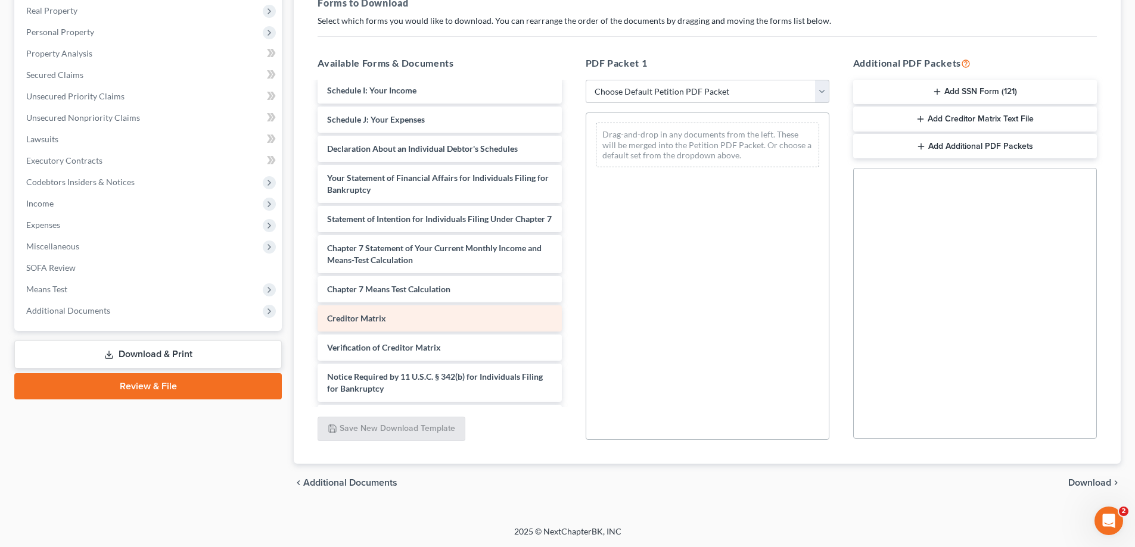
scroll to position [230, 0]
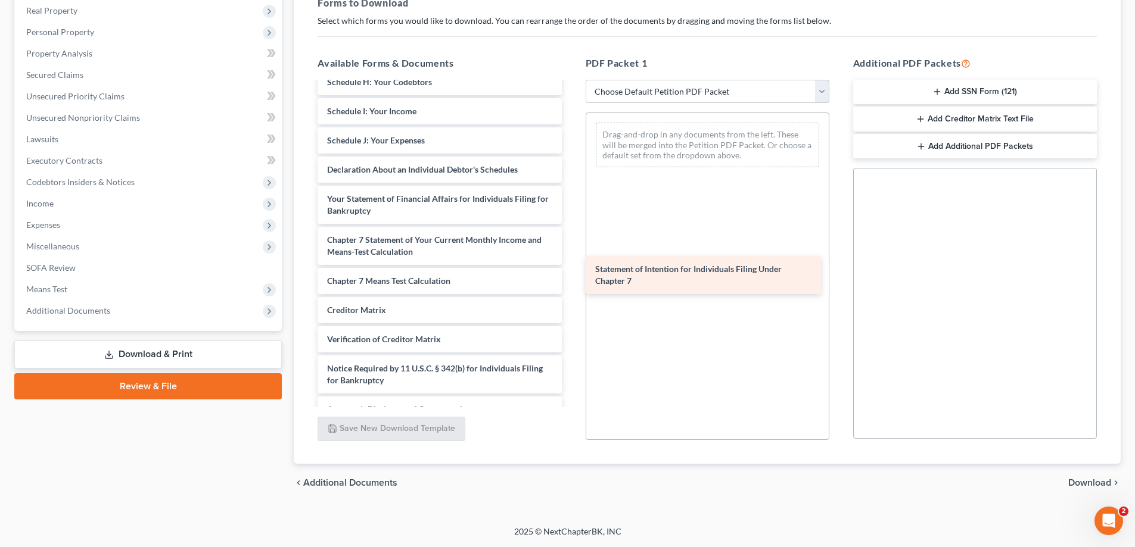
drag, startPoint x: 357, startPoint y: 240, endPoint x: 625, endPoint y: 269, distance: 269.6
click at [571, 269] on div "Statement of Intention for Individuals Filing Under Chapter 7 Voluntary Petitio…" at bounding box center [439, 138] width 263 height 570
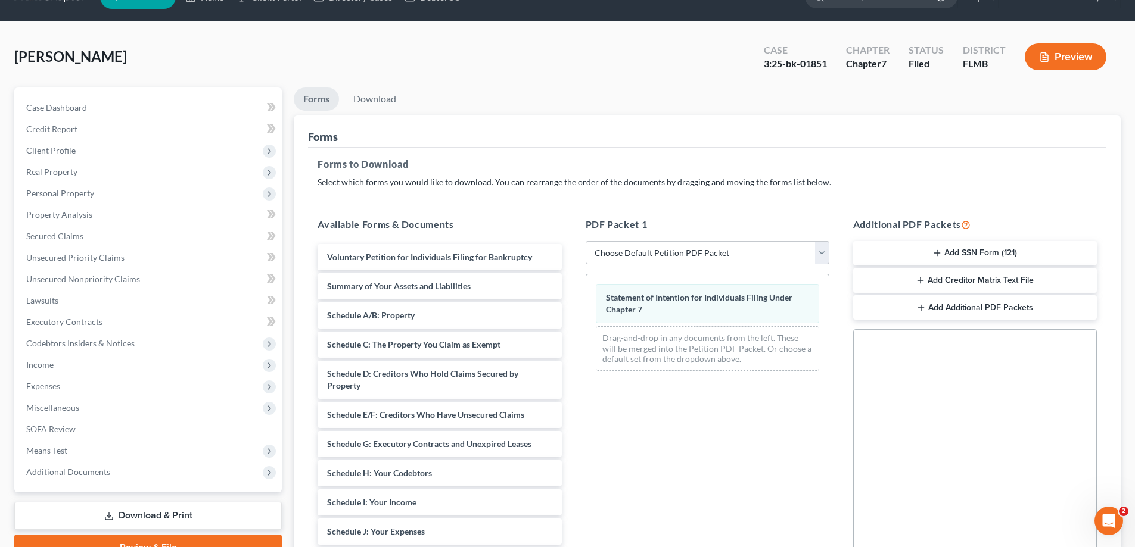
scroll to position [0, 0]
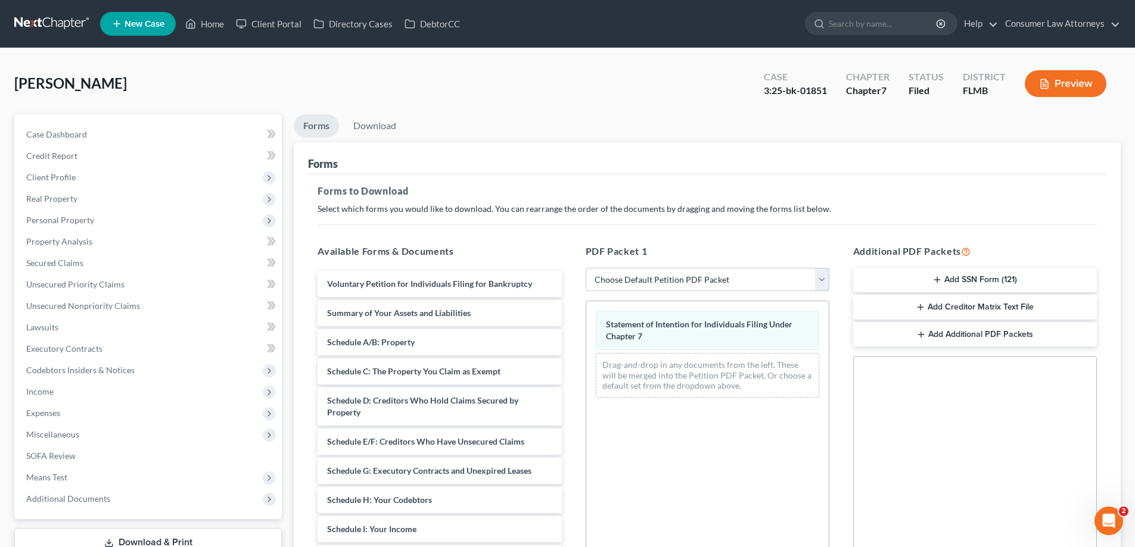
click at [385, 141] on li "Download" at bounding box center [375, 128] width 62 height 28
click at [382, 132] on link "Download" at bounding box center [375, 125] width 62 height 23
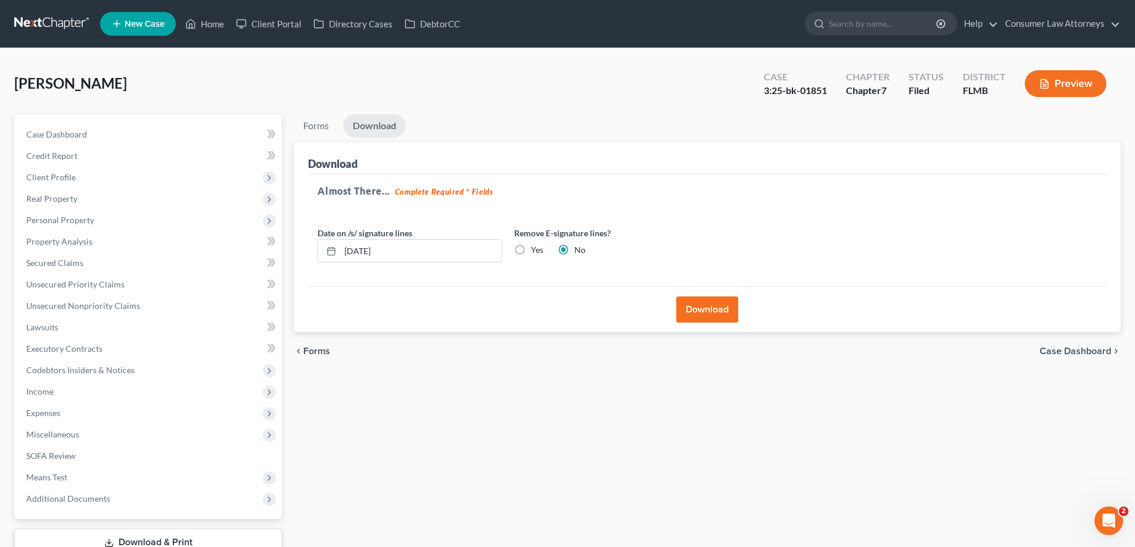
click at [697, 310] on button "Download" at bounding box center [707, 310] width 62 height 26
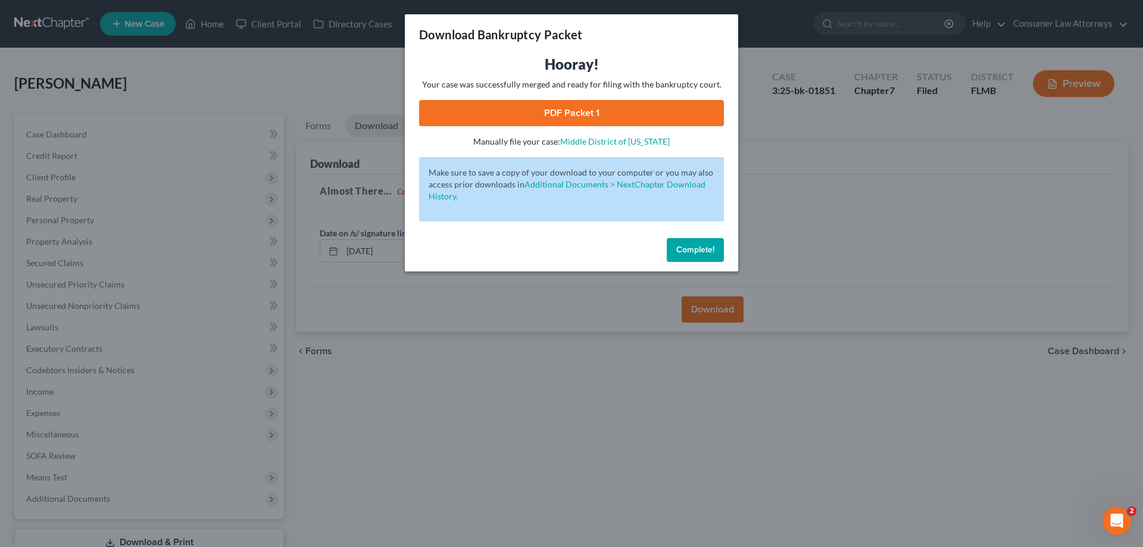
click at [565, 117] on link "PDF Packet 1" at bounding box center [571, 113] width 305 height 26
click at [678, 255] on button "Complete!" at bounding box center [695, 250] width 57 height 24
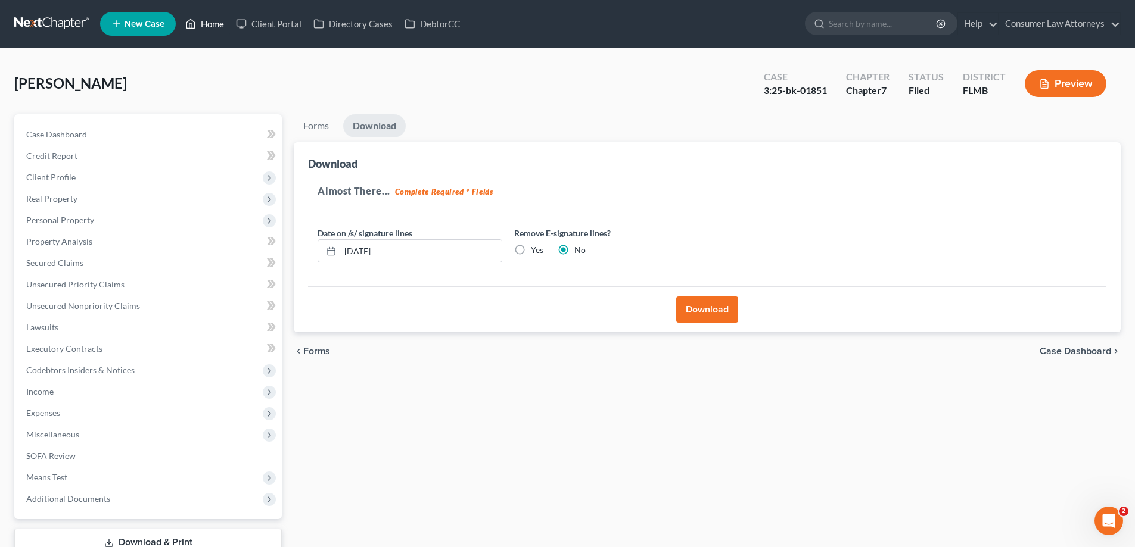
click at [206, 29] on link "Home" at bounding box center [204, 23] width 51 height 21
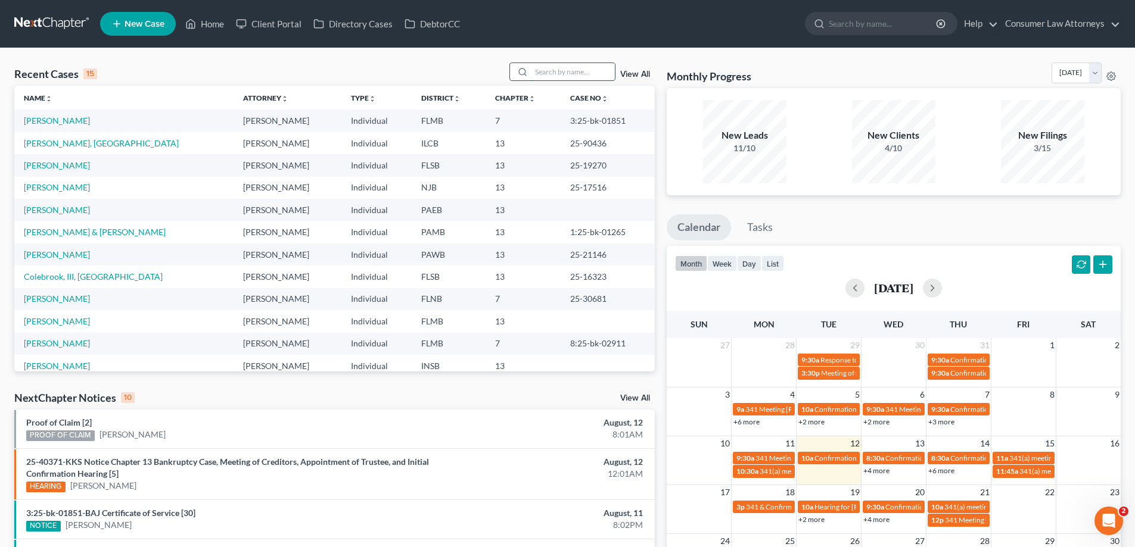
click at [553, 80] on input "search" at bounding box center [572, 71] width 83 height 17
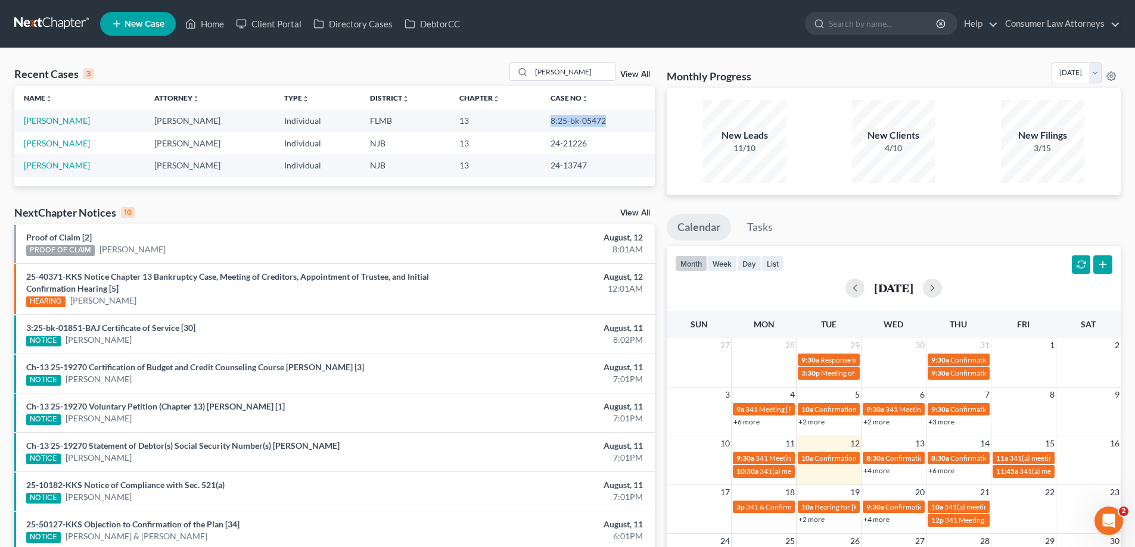
drag, startPoint x: 595, startPoint y: 122, endPoint x: 543, endPoint y: 122, distance: 52.4
click at [543, 122] on td "8:25-bk-05472" at bounding box center [598, 121] width 114 height 22
copy td "8:25-bk-05472"
drag, startPoint x: 571, startPoint y: 74, endPoint x: 528, endPoint y: 74, distance: 43.5
click at [528, 74] on div "[PERSON_NAME]" at bounding box center [562, 72] width 106 height 18
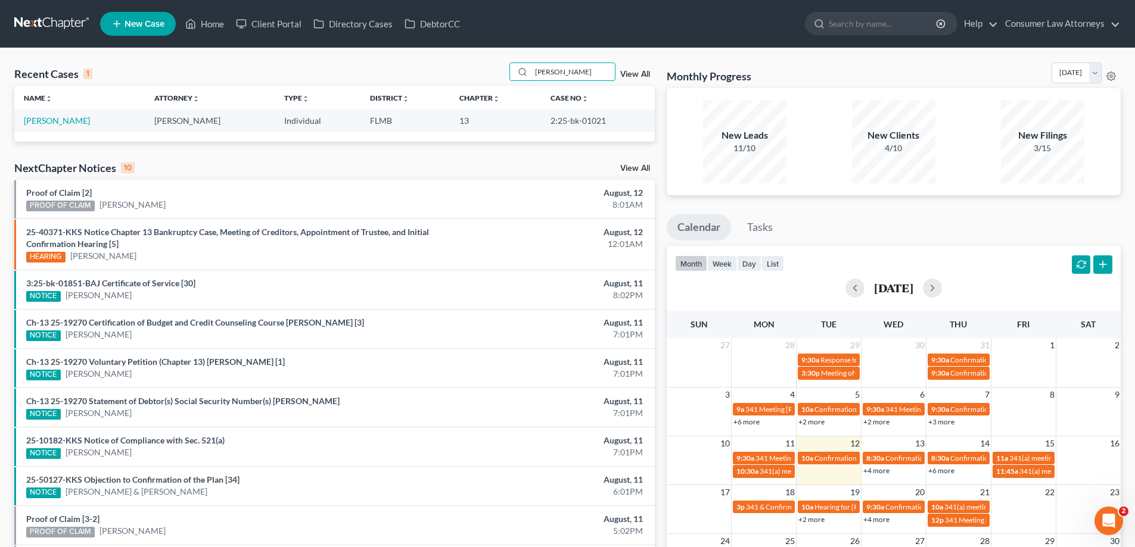
type input "[PERSON_NAME]"
click at [71, 129] on td "[PERSON_NAME]" at bounding box center [79, 121] width 130 height 22
click at [66, 123] on link "[PERSON_NAME]" at bounding box center [57, 121] width 66 height 10
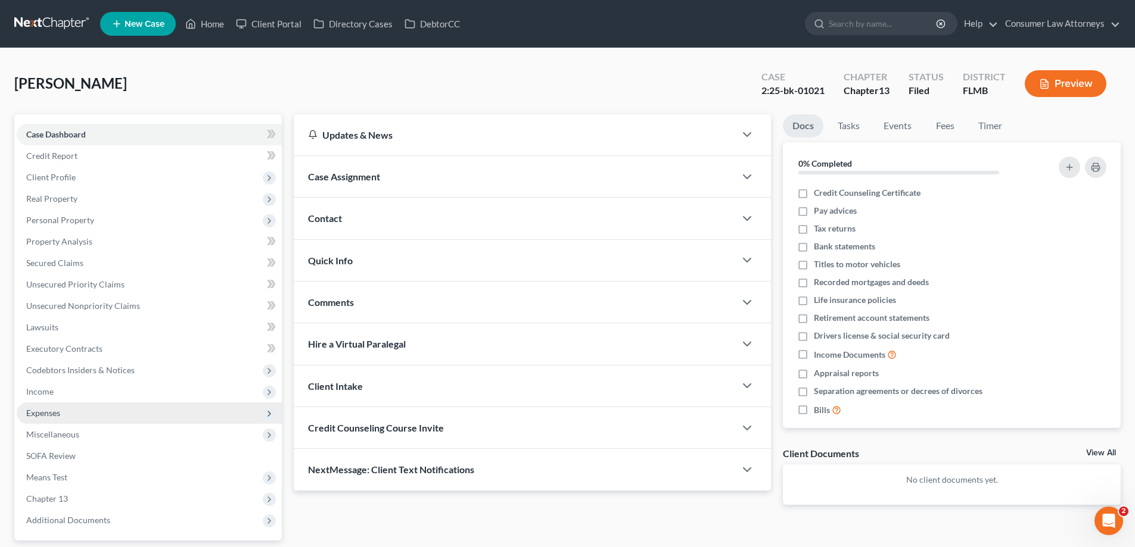
click at [33, 417] on span "Expenses" at bounding box center [43, 413] width 34 height 10
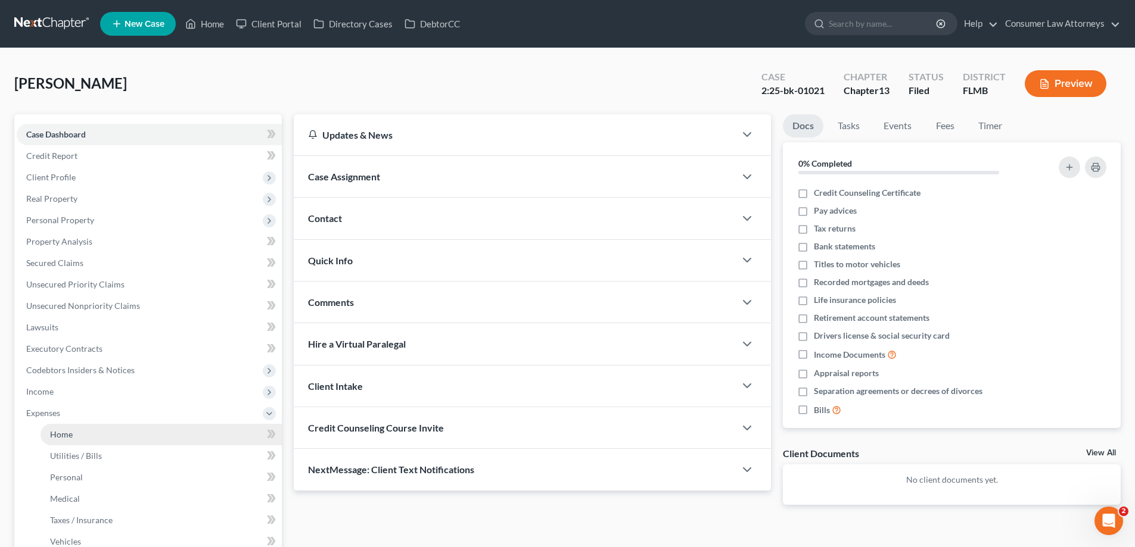
drag, startPoint x: 66, startPoint y: 436, endPoint x: 95, endPoint y: 444, distance: 30.2
click at [66, 436] on span "Home" at bounding box center [61, 434] width 23 height 10
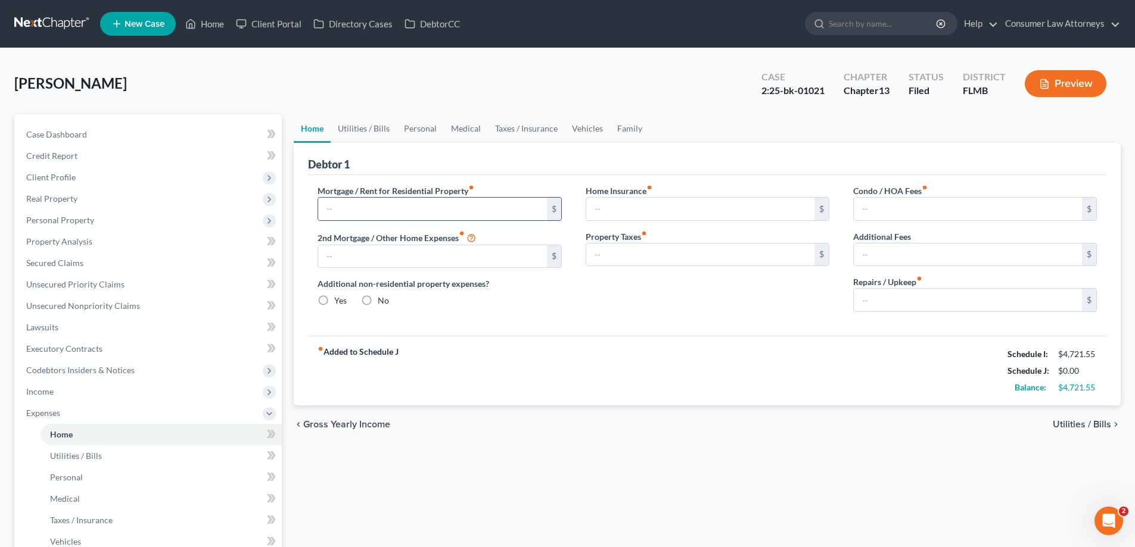
type input "1,722.99"
type input "0.00"
radio input "true"
type input "0.00"
type input "16.00"
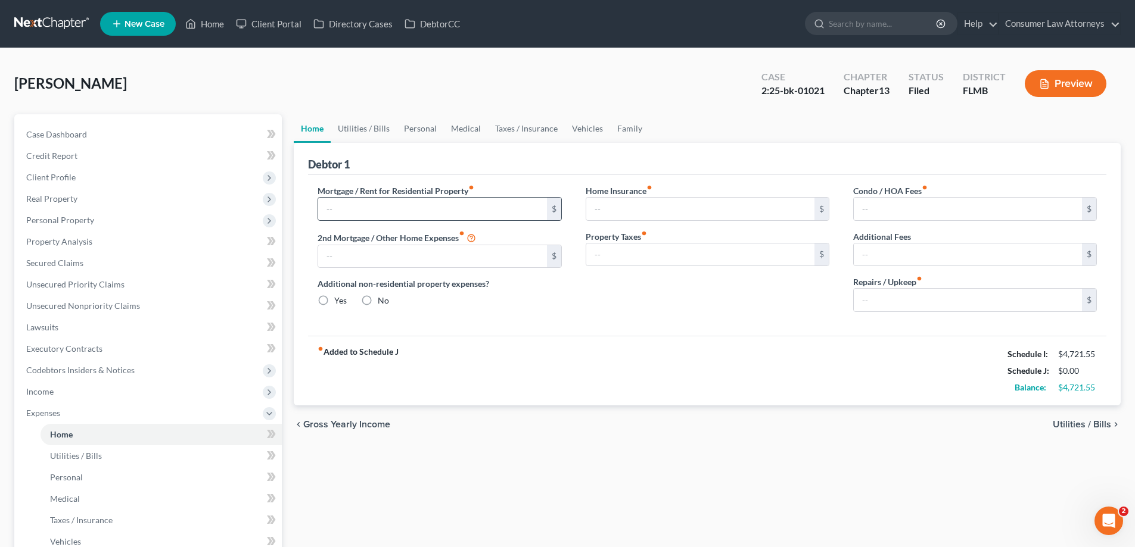
type input "0.00"
type input "120.00"
click at [363, 129] on link "Utilities / Bills" at bounding box center [364, 128] width 66 height 29
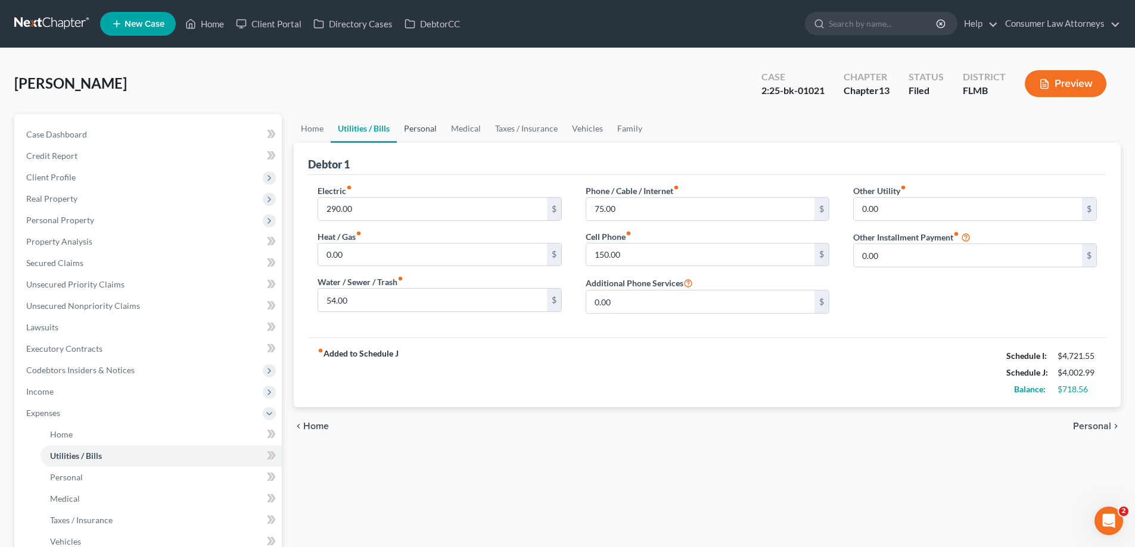
click at [423, 120] on link "Personal" at bounding box center [420, 128] width 47 height 29
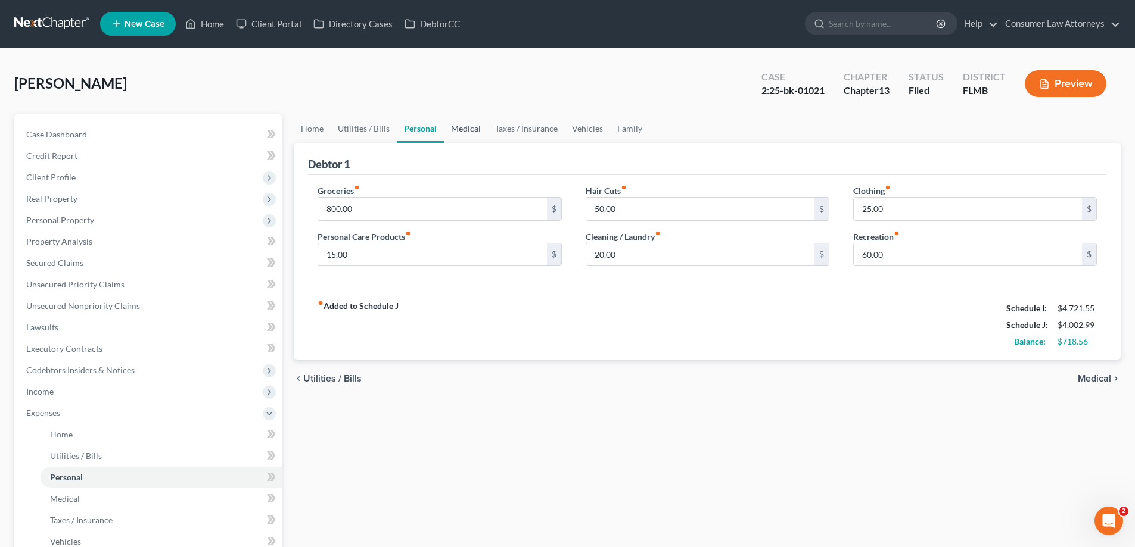
click at [473, 126] on link "Medical" at bounding box center [466, 128] width 44 height 29
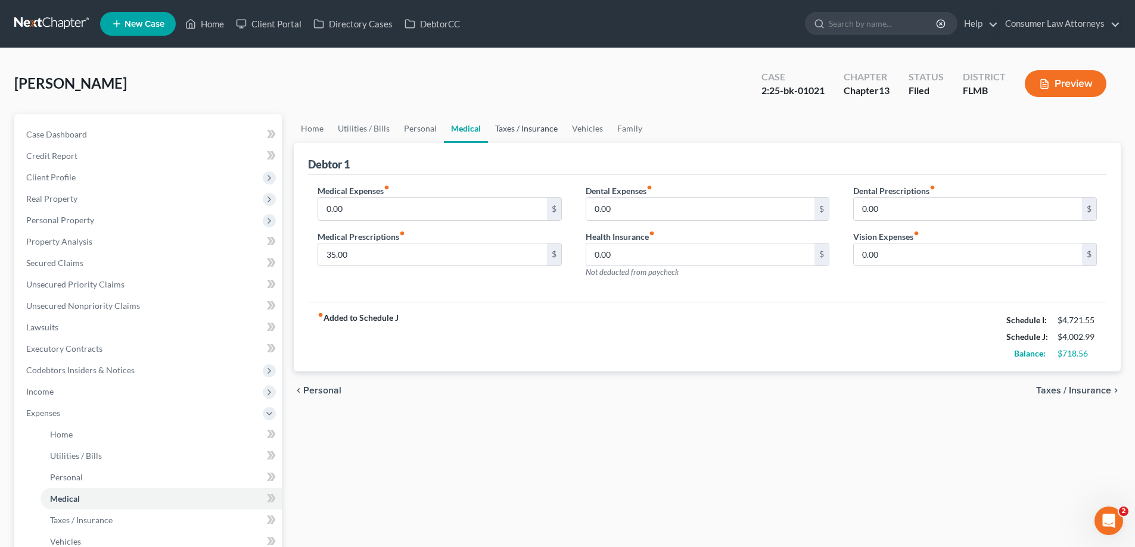
click at [544, 136] on link "Taxes / Insurance" at bounding box center [526, 128] width 77 height 29
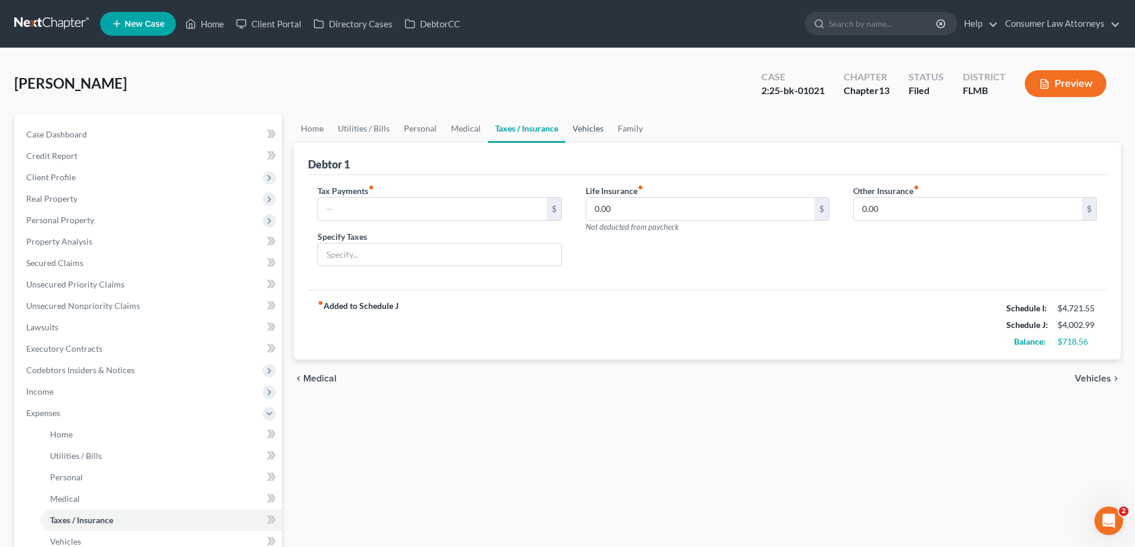
click at [588, 139] on link "Vehicles" at bounding box center [587, 128] width 45 height 29
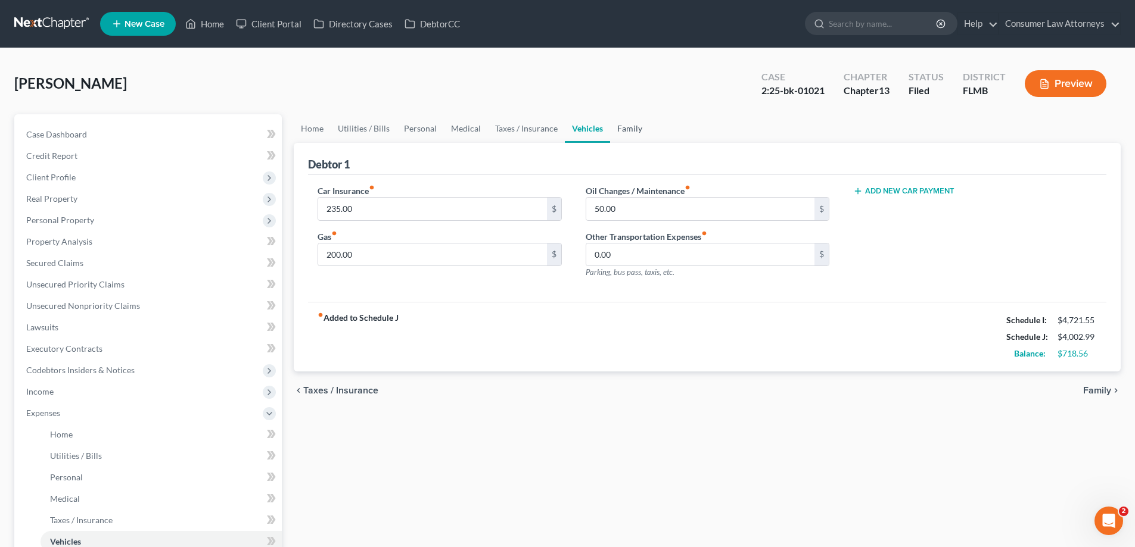
click at [627, 130] on link "Family" at bounding box center [629, 128] width 39 height 29
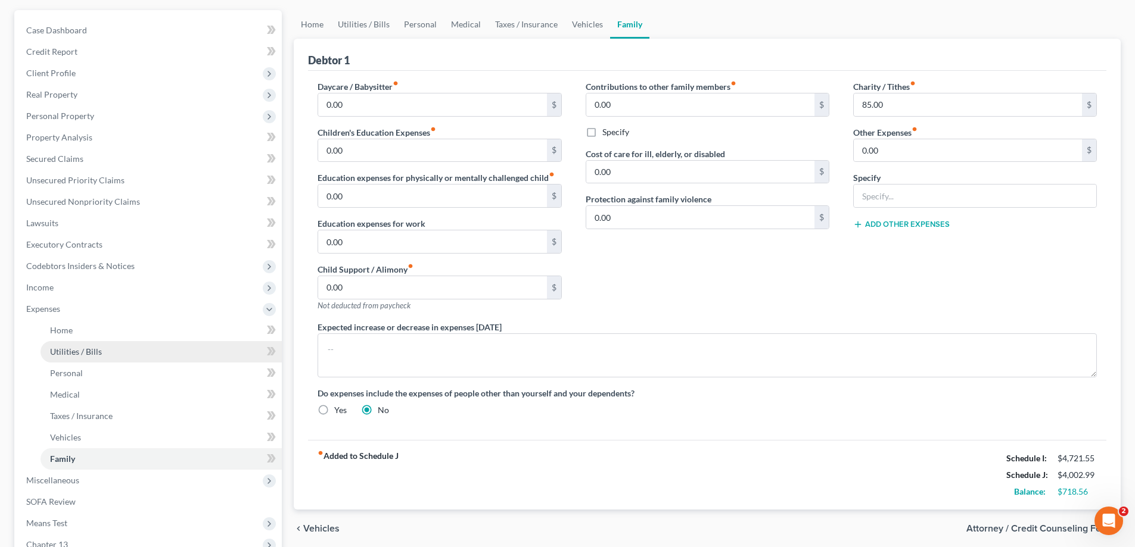
scroll to position [257, 0]
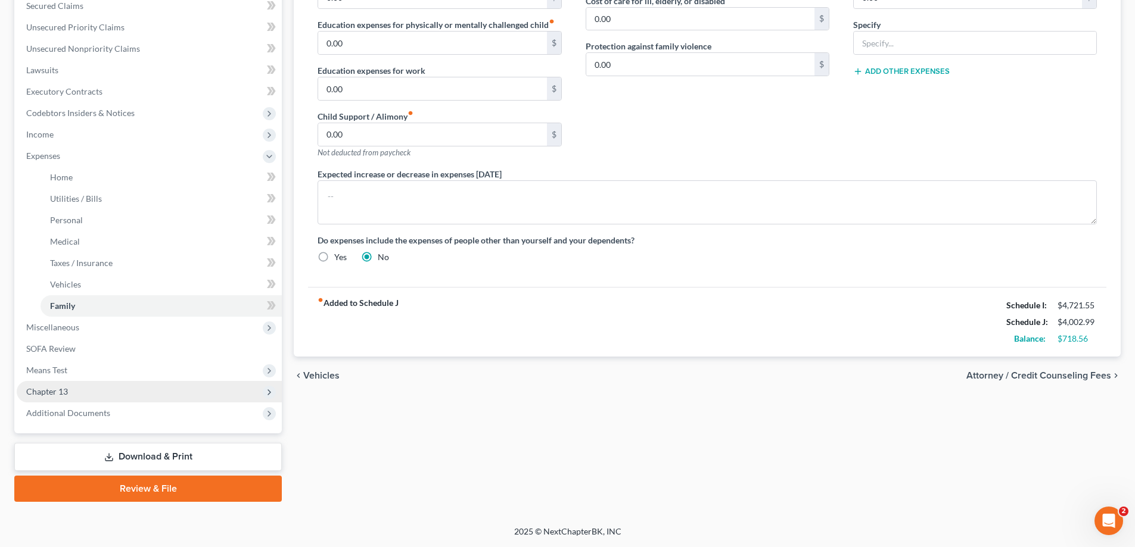
click at [74, 392] on span "Chapter 13" at bounding box center [149, 391] width 265 height 21
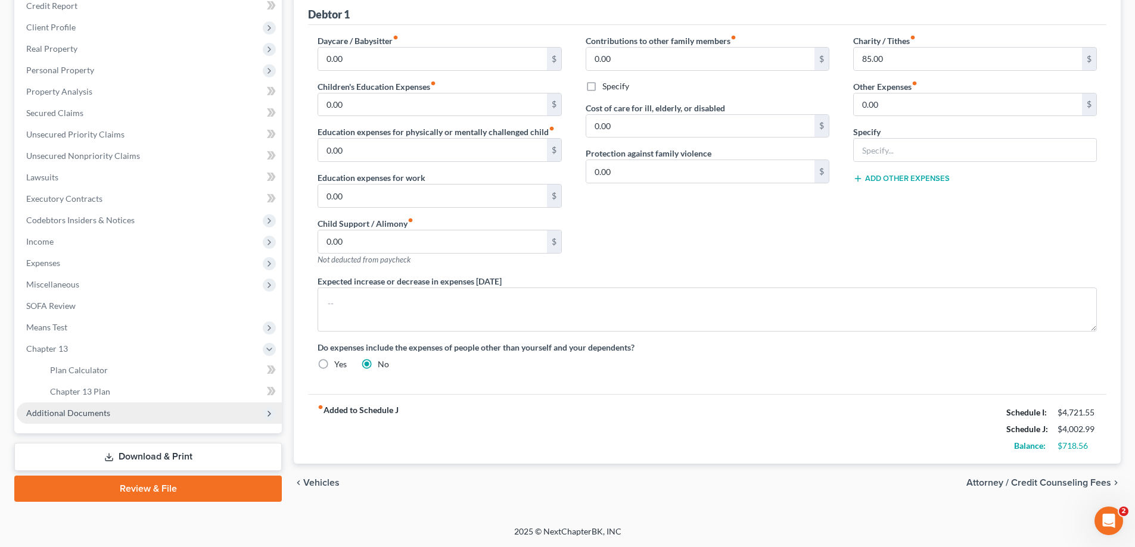
scroll to position [150, 0]
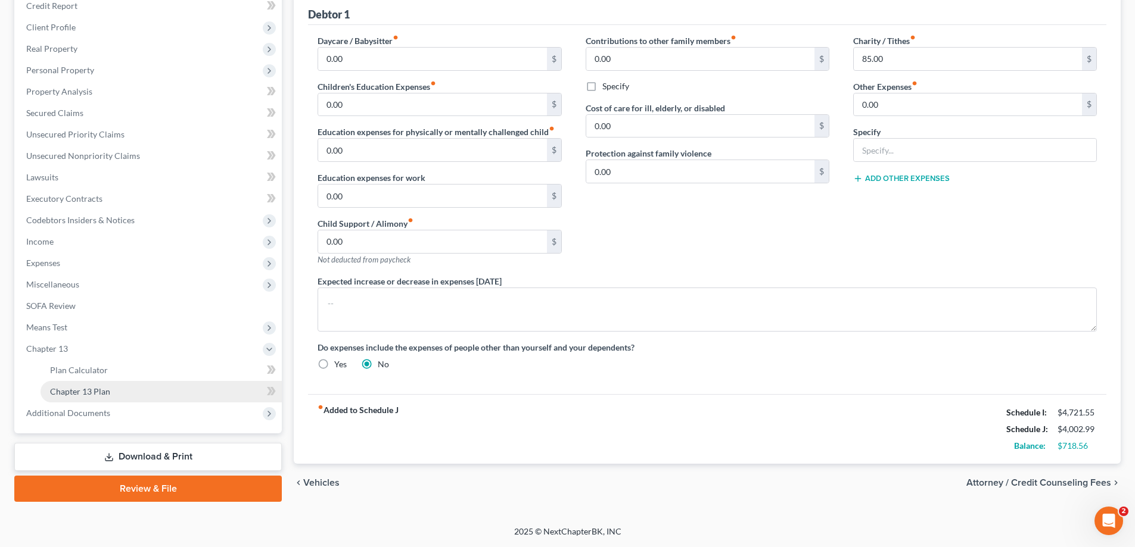
click at [75, 394] on span "Chapter 13 Plan" at bounding box center [80, 392] width 60 height 10
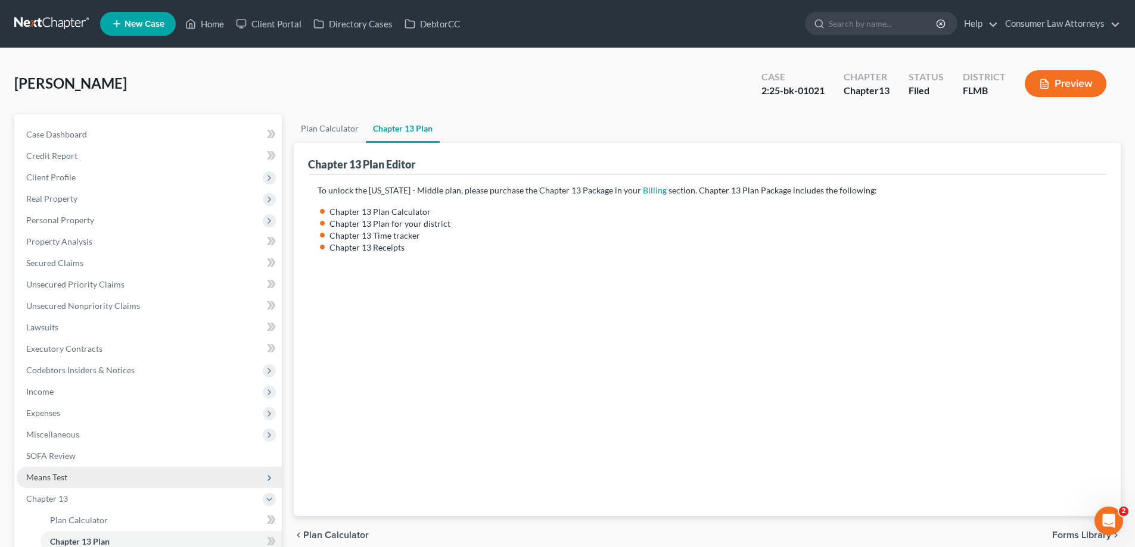
click at [49, 479] on span "Means Test" at bounding box center [46, 477] width 41 height 10
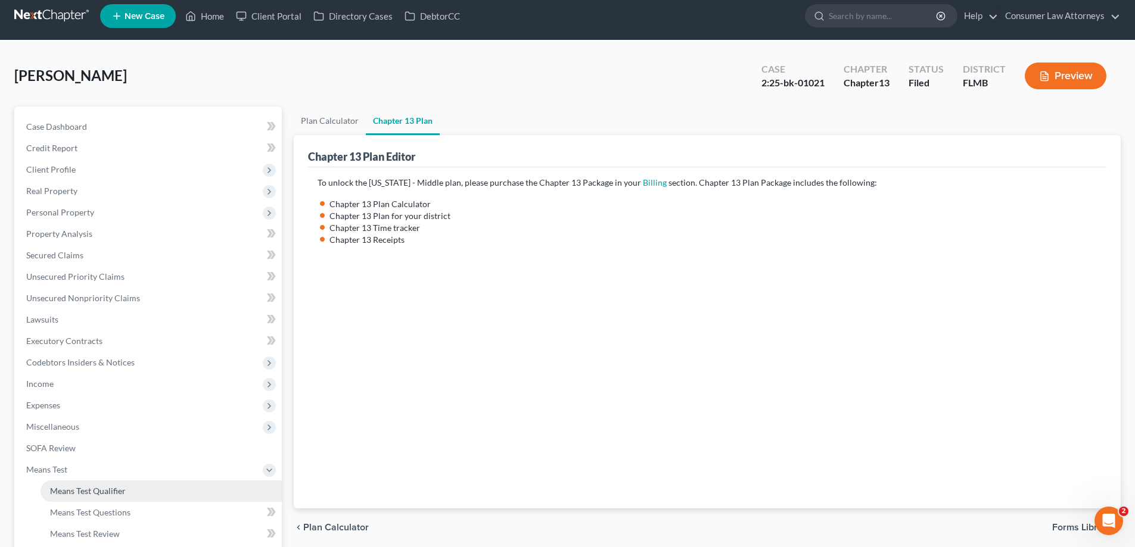
scroll to position [60, 0]
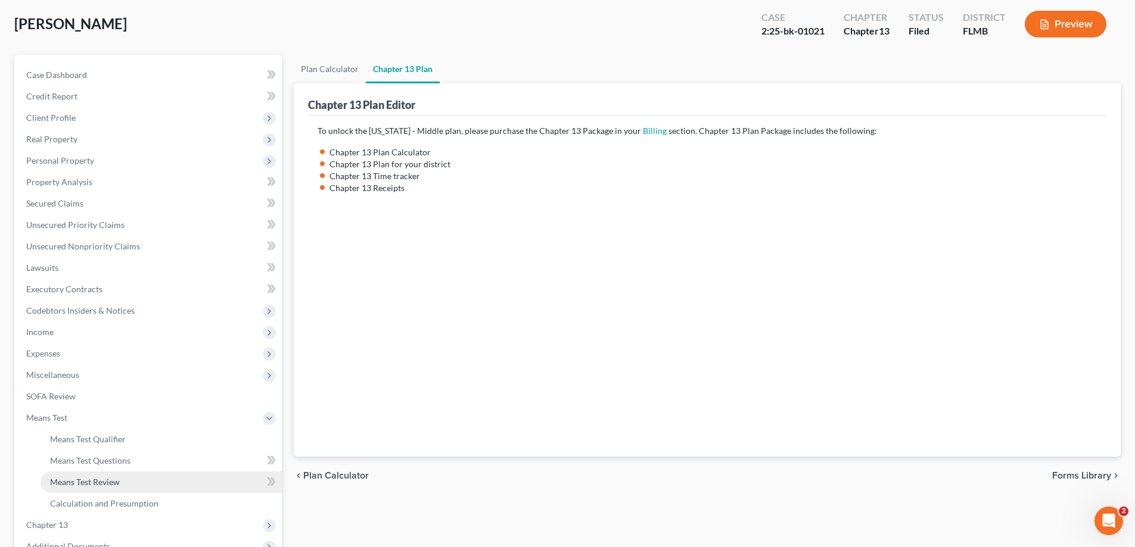
click at [103, 484] on span "Means Test Review" at bounding box center [85, 482] width 70 height 10
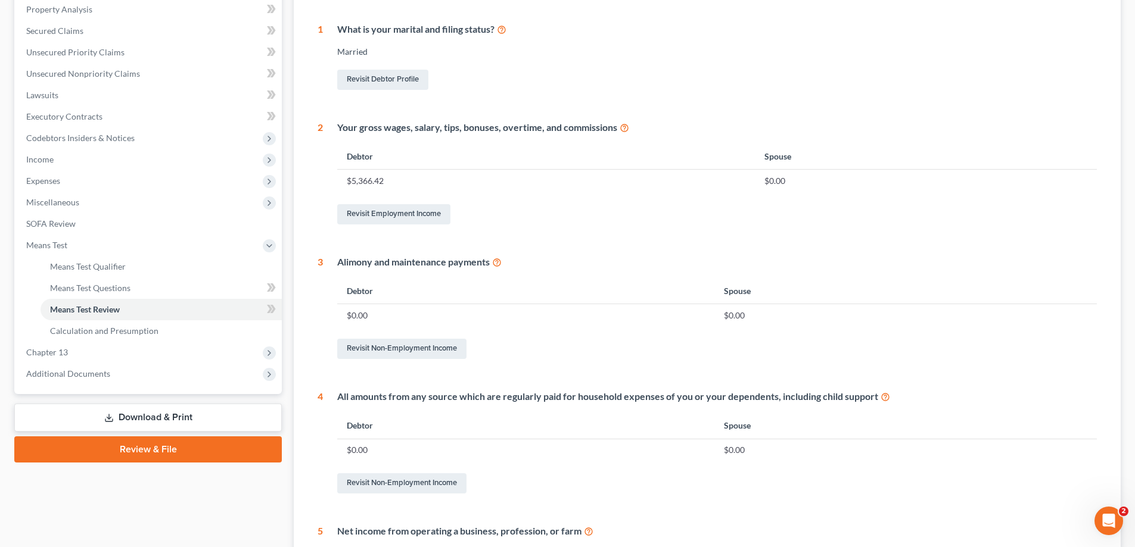
scroll to position [357, 0]
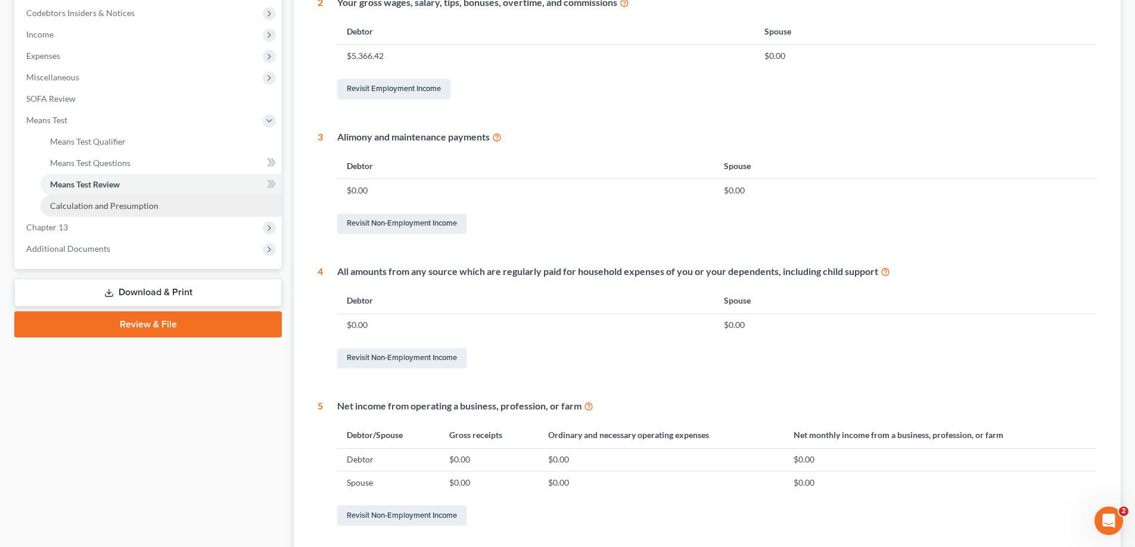
click at [119, 207] on span "Calculation and Presumption" at bounding box center [104, 206] width 108 height 10
